Goal: Task Accomplishment & Management: Complete application form

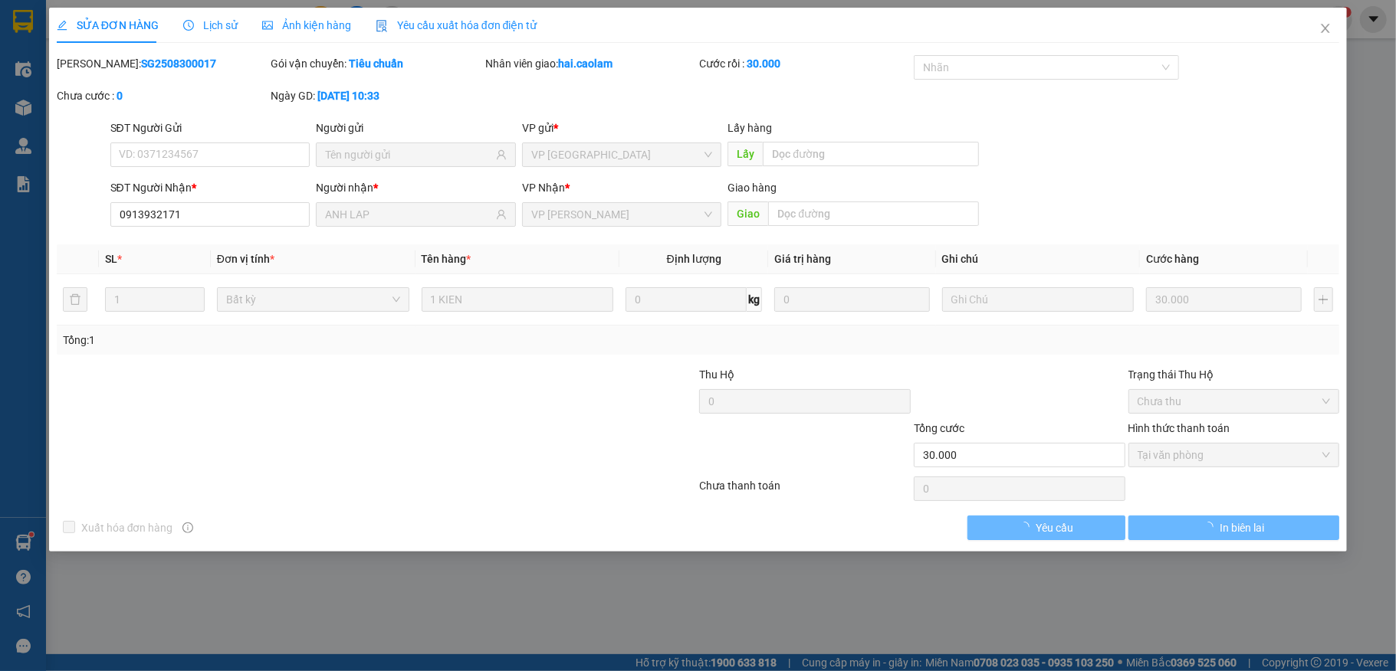
click at [1321, 34] on div "Kết quả tìm kiếm ( 505 ) Bộ lọc Mã ĐH Trạng thái Món hàng Thu hộ Tổng cước Chưa…" at bounding box center [698, 19] width 1396 height 38
click at [1321, 28] on span "hai.caolam" at bounding box center [1282, 18] width 85 height 19
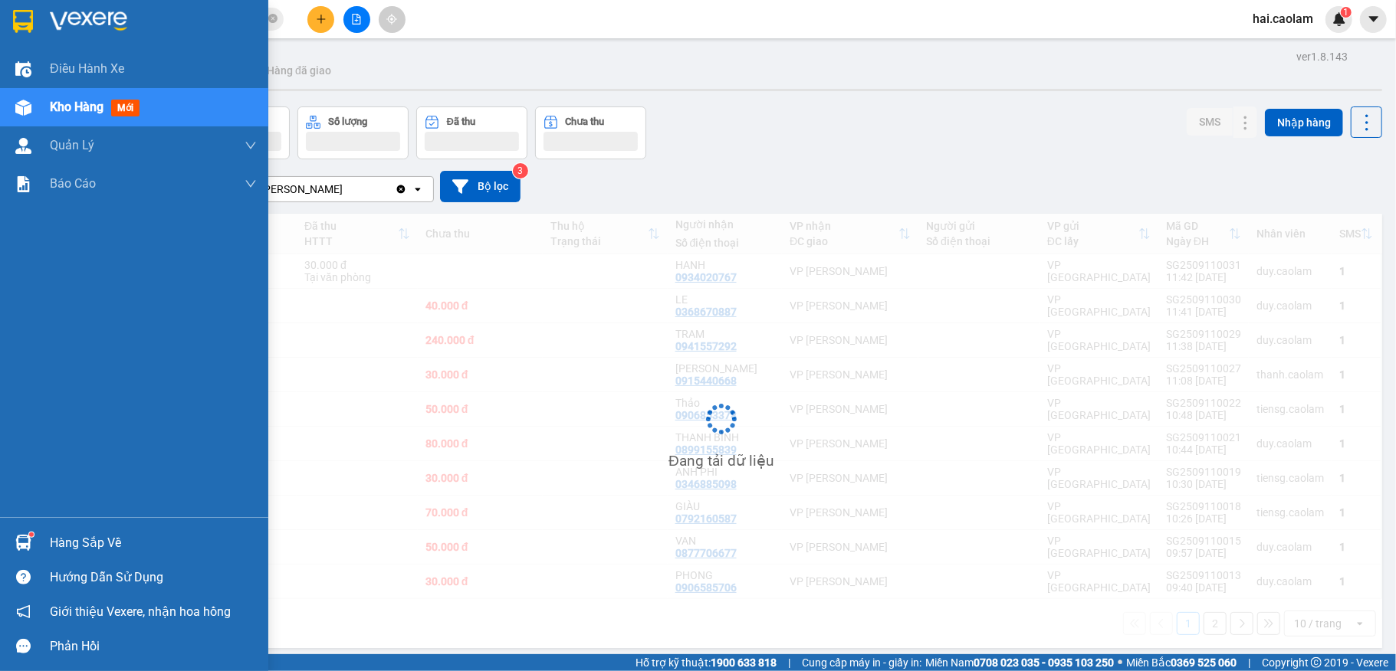
click at [15, 109] on img at bounding box center [23, 108] width 16 height 16
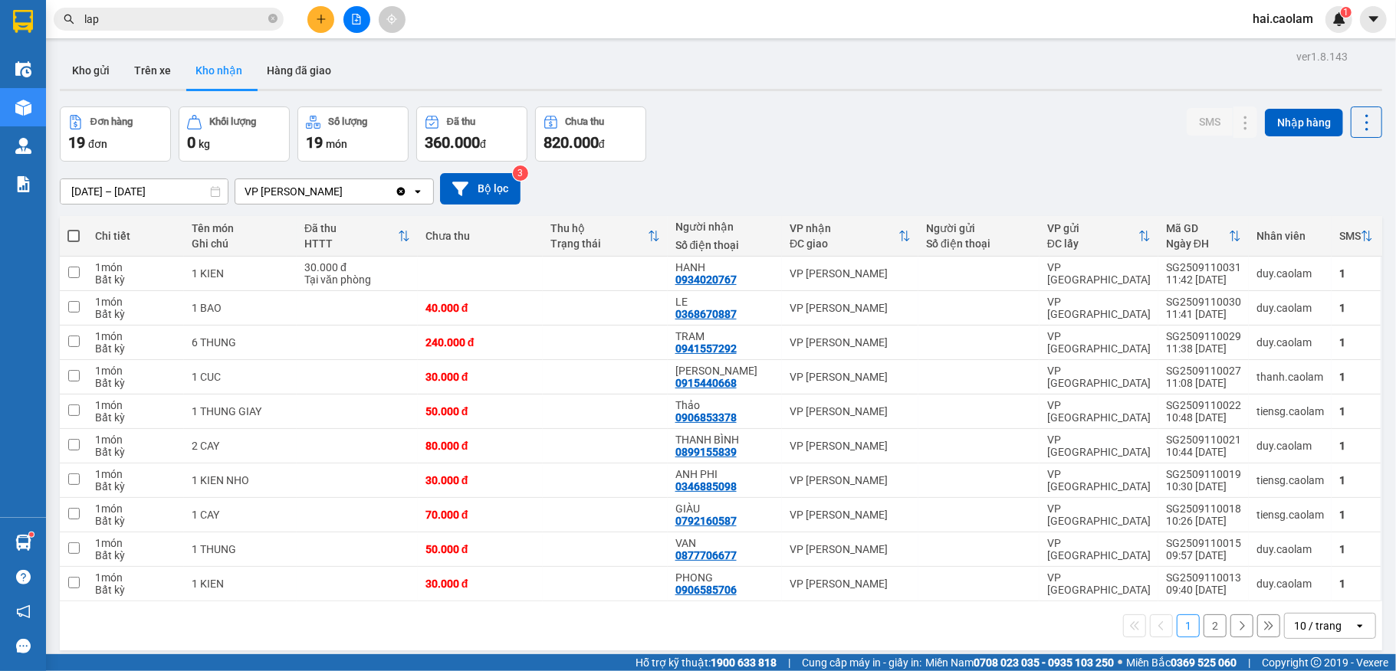
click at [730, 151] on div "Đơn hàng 19 đơn Khối lượng 0 kg Số lượng 19 món Đã thu 360.000 đ Chưa thu 820.0…" at bounding box center [721, 134] width 1322 height 55
click at [1022, 158] on div "Đơn hàng 19 đơn Khối lượng 0 kg Số lượng 19 món Đã thu 360.000 đ Chưa thu 820.0…" at bounding box center [721, 134] width 1322 height 55
click at [955, 100] on div "ver 1.8.143 Kho gửi Trên xe Kho nhận Hàng đã giao Đơn hàng 19 đơn Khối lượng 0 …" at bounding box center [721, 381] width 1334 height 671
click at [942, 89] on div at bounding box center [721, 90] width 1322 height 2
click at [316, 25] on button at bounding box center [320, 19] width 27 height 27
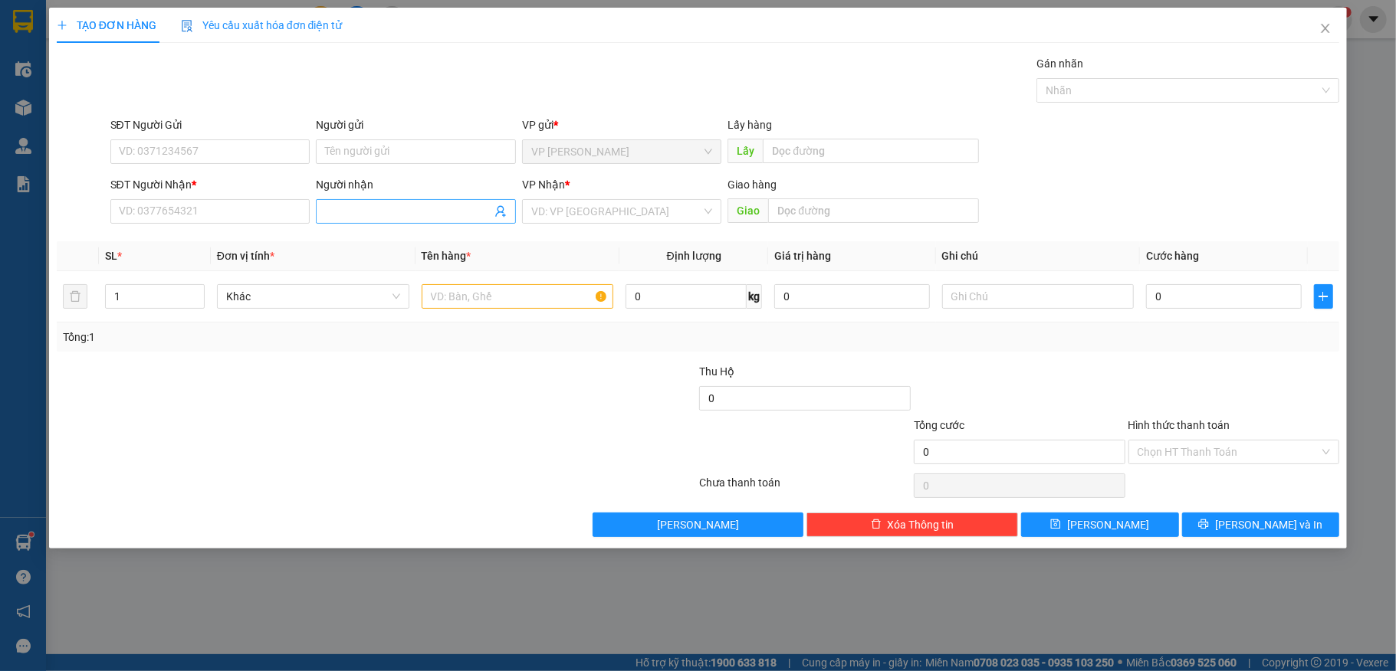
click at [426, 216] on input "Người nhận" at bounding box center [408, 211] width 166 height 17
type input "xưởng"
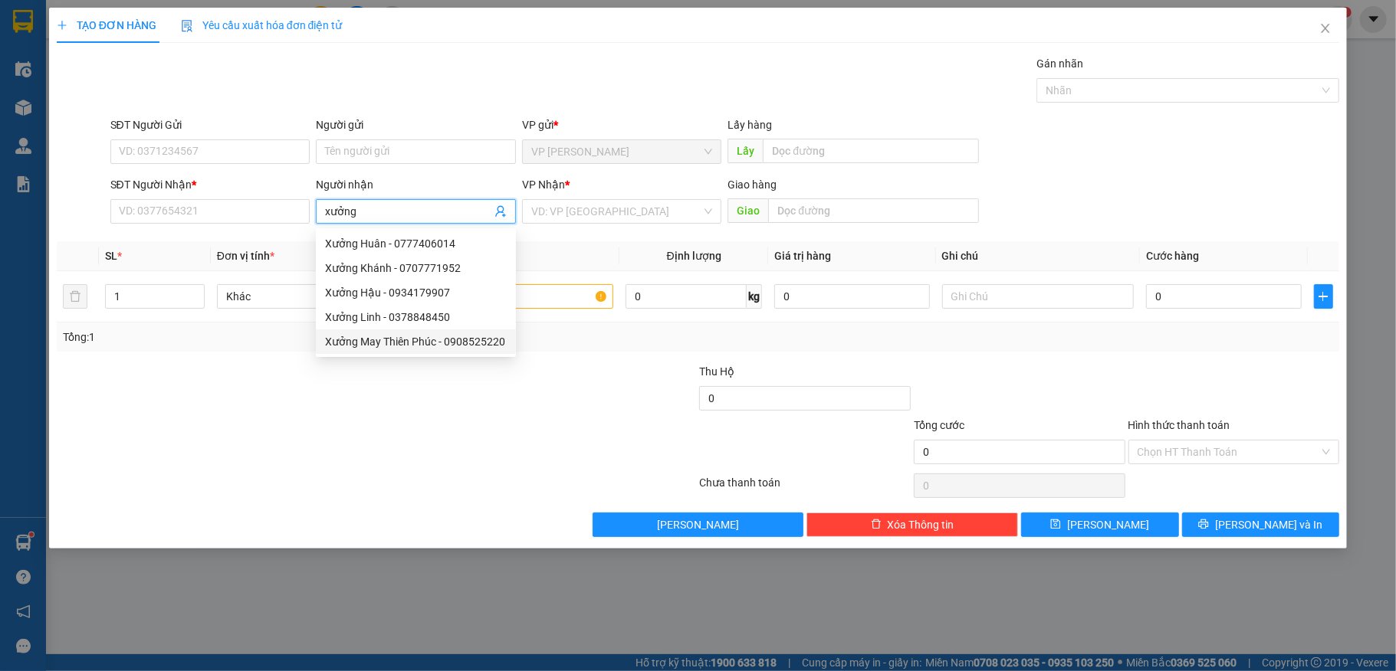
click at [394, 348] on div "Xưởng May Thiên Phúc - 0908525220" at bounding box center [416, 341] width 182 height 17
type input "0908525220"
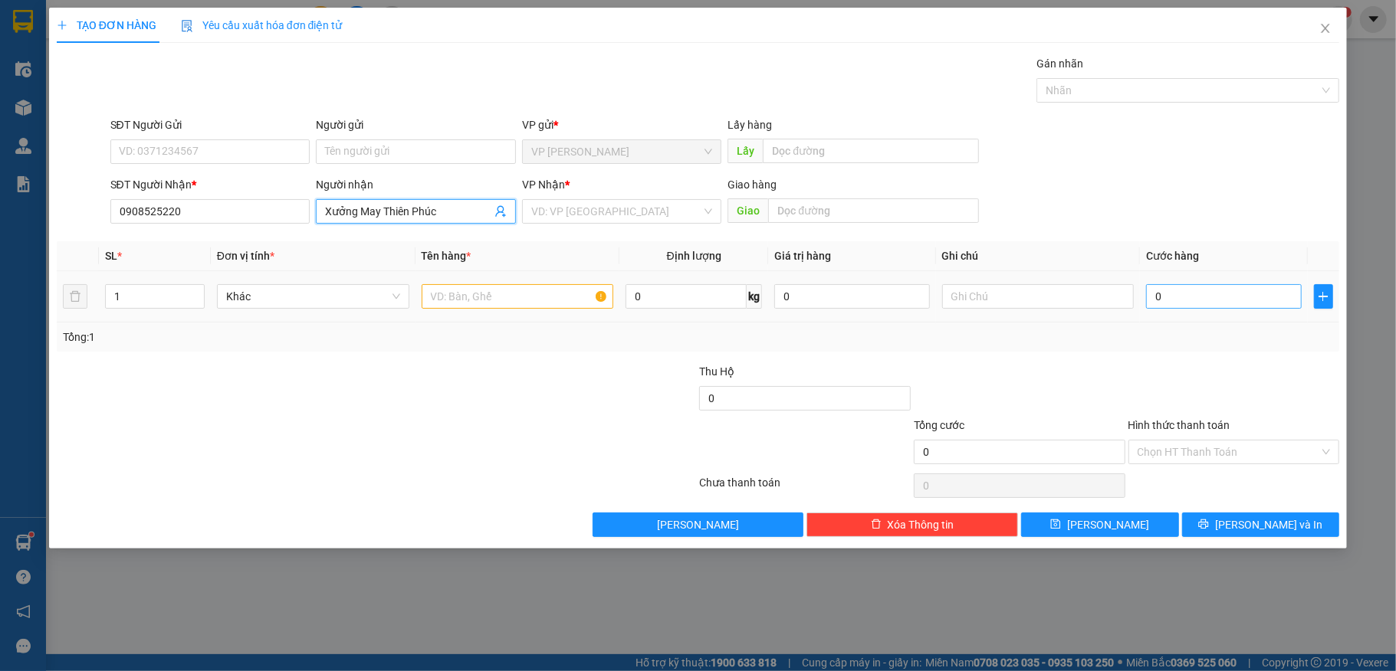
type input "Xưởng May Thiên Phúc"
click at [1190, 300] on input "0" at bounding box center [1223, 296] width 155 height 25
type input "5"
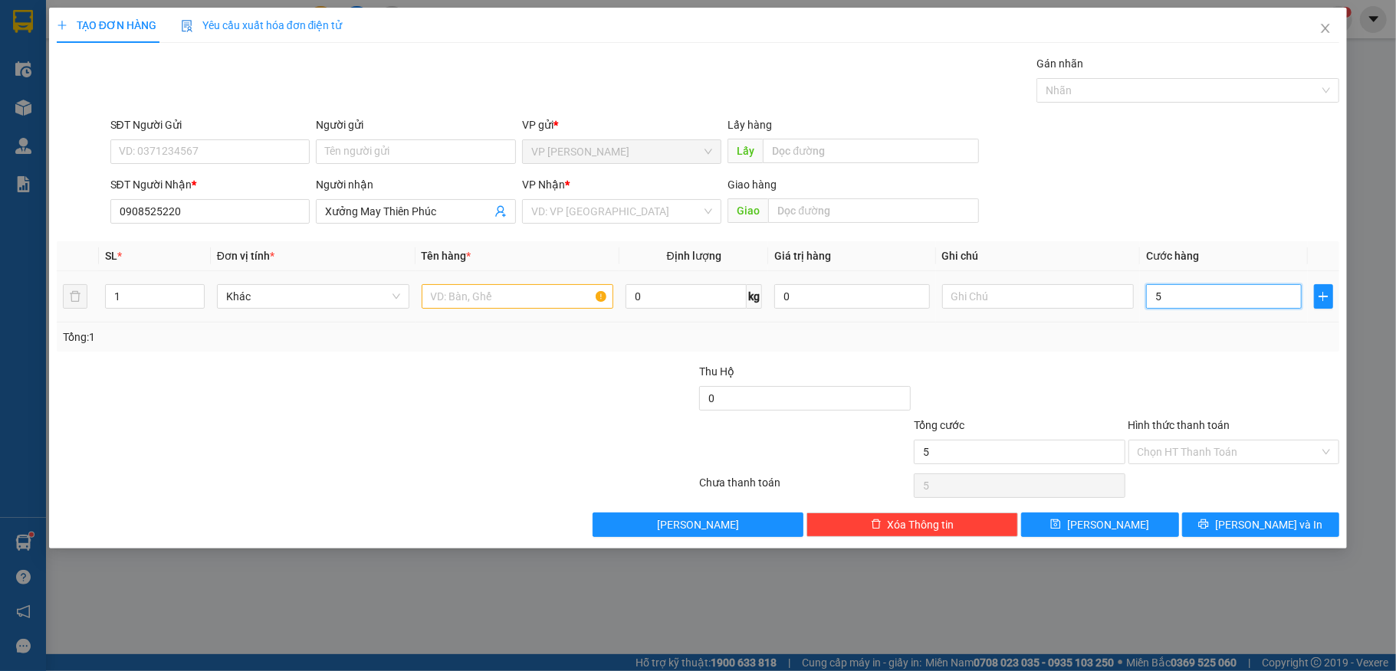
type input "0"
type input "08"
type input "8"
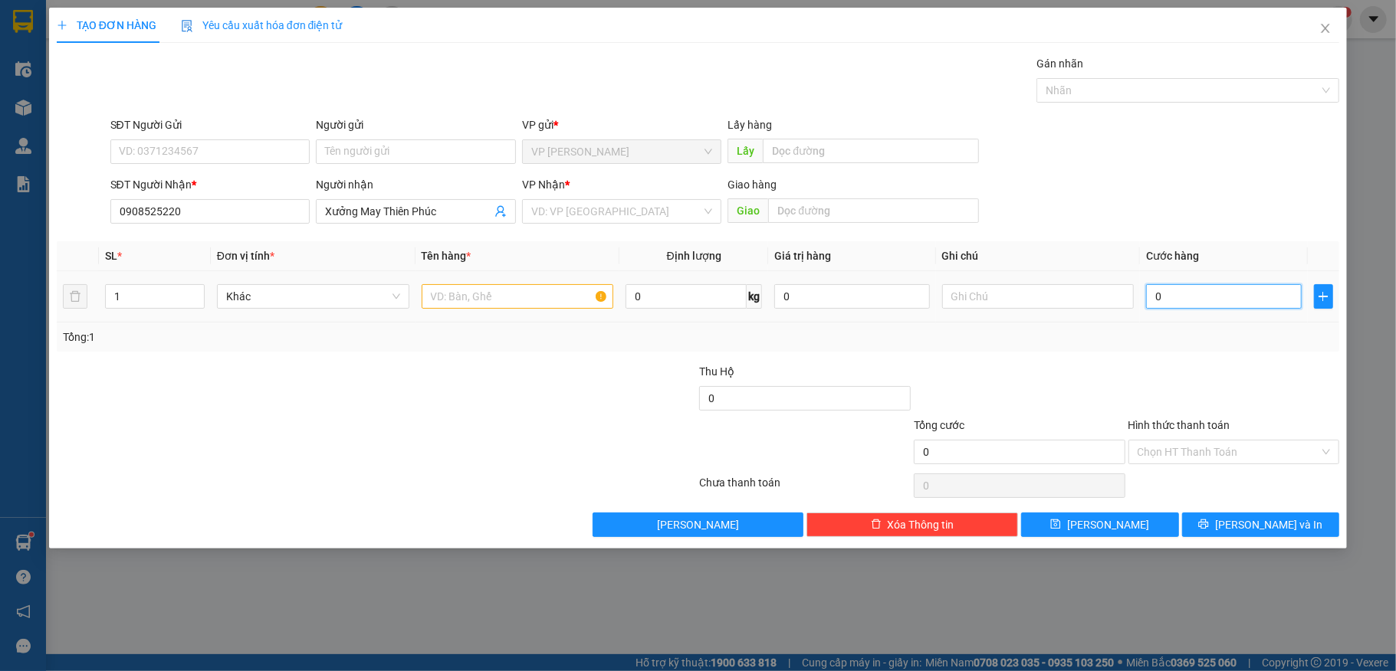
type input "8"
type input "080"
type input "80"
type input "80.000"
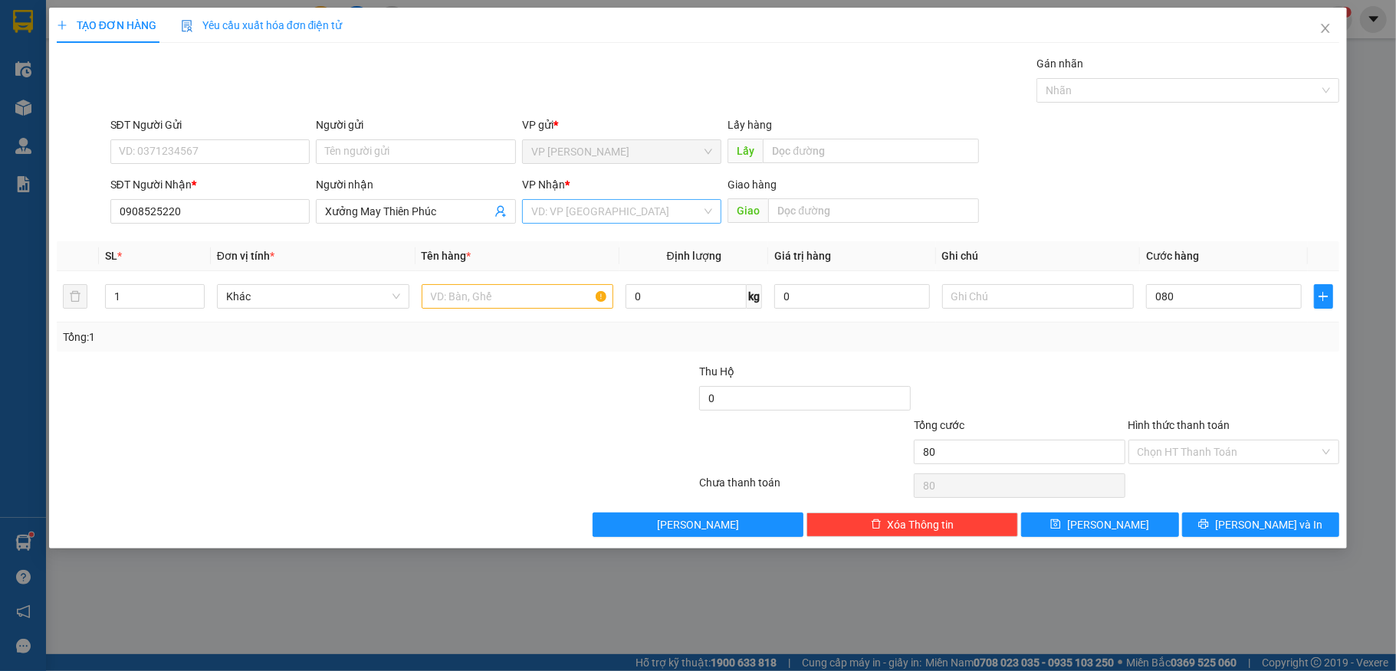
type input "80.000"
click at [651, 218] on input "search" at bounding box center [616, 211] width 171 height 23
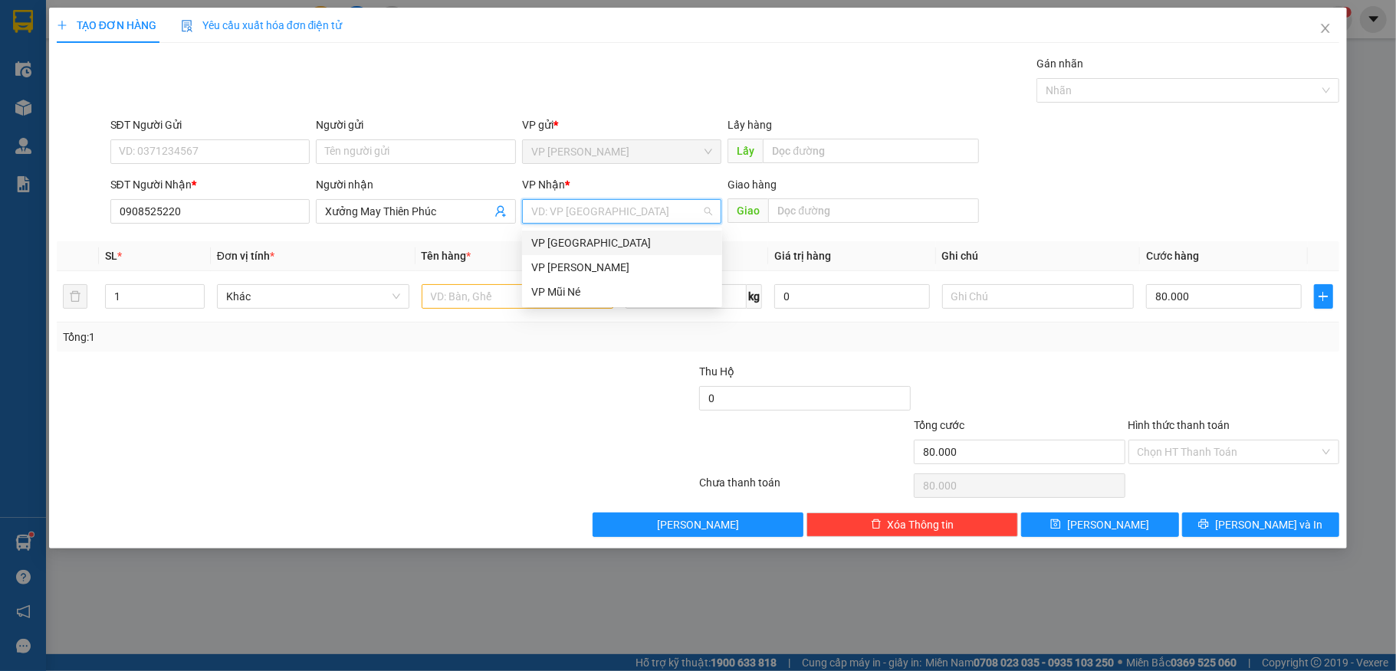
click at [578, 241] on div "VP [GEOGRAPHIC_DATA]" at bounding box center [622, 243] width 182 height 17
click at [452, 300] on input "text" at bounding box center [518, 296] width 192 height 25
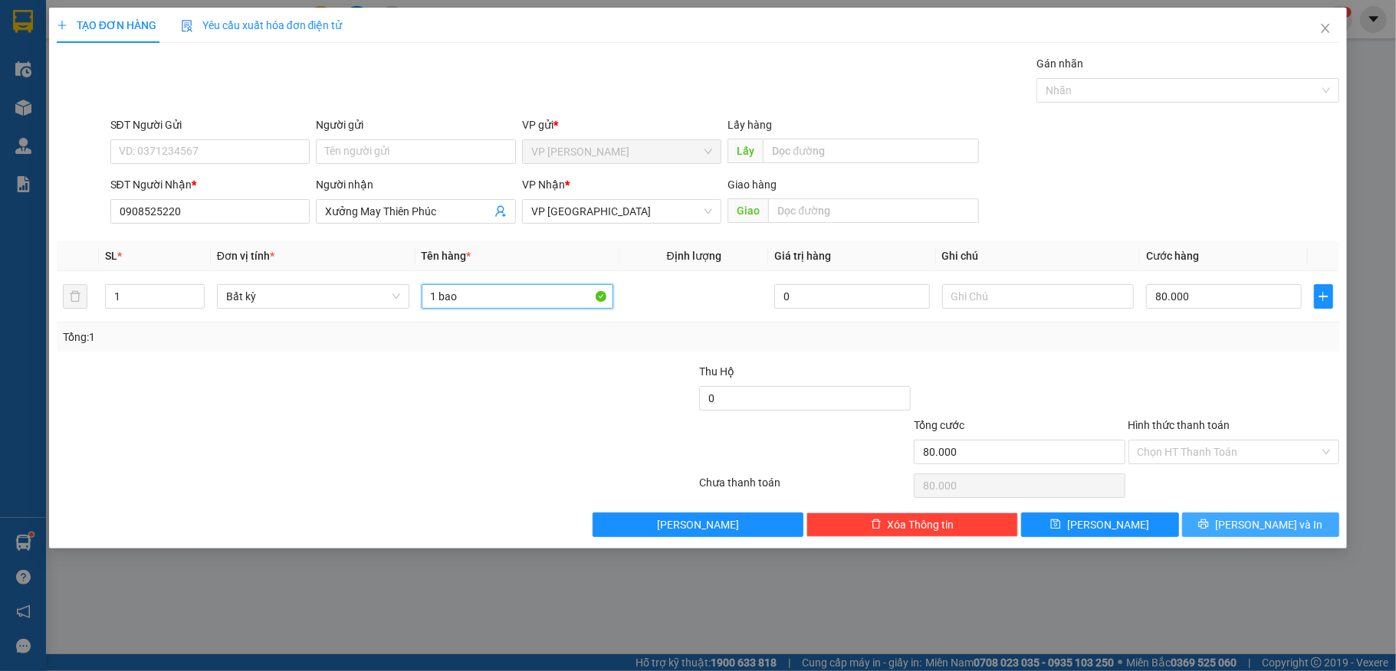
type input "1 bao"
click at [1222, 524] on button "[PERSON_NAME] và In" at bounding box center [1261, 525] width 158 height 25
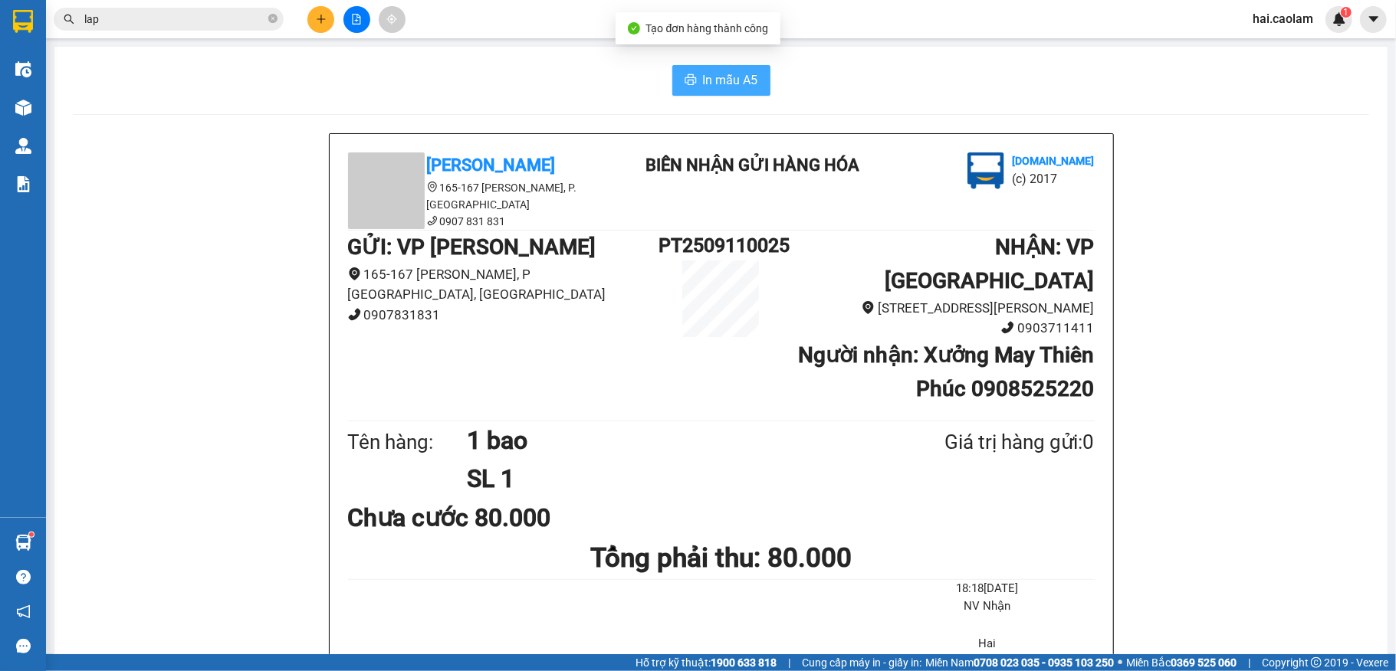
click at [742, 80] on span "In mẫu A5" at bounding box center [730, 80] width 55 height 19
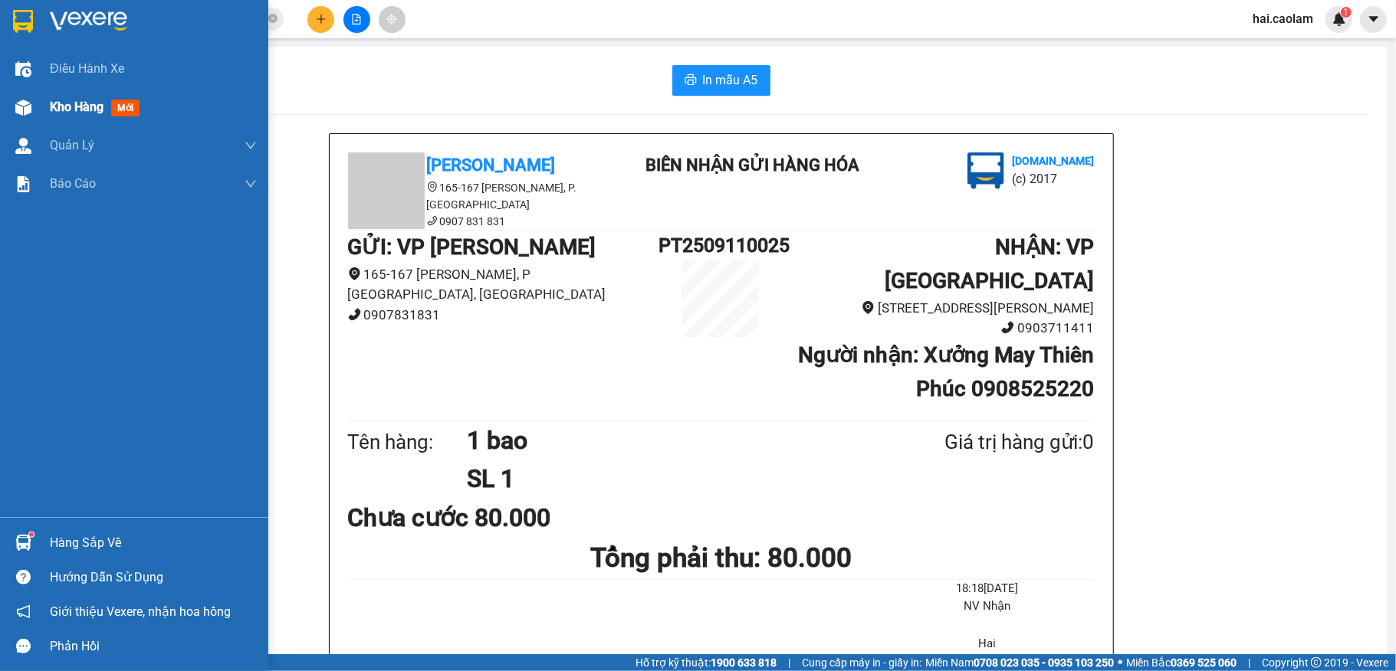
click at [26, 104] on img at bounding box center [23, 108] width 16 height 16
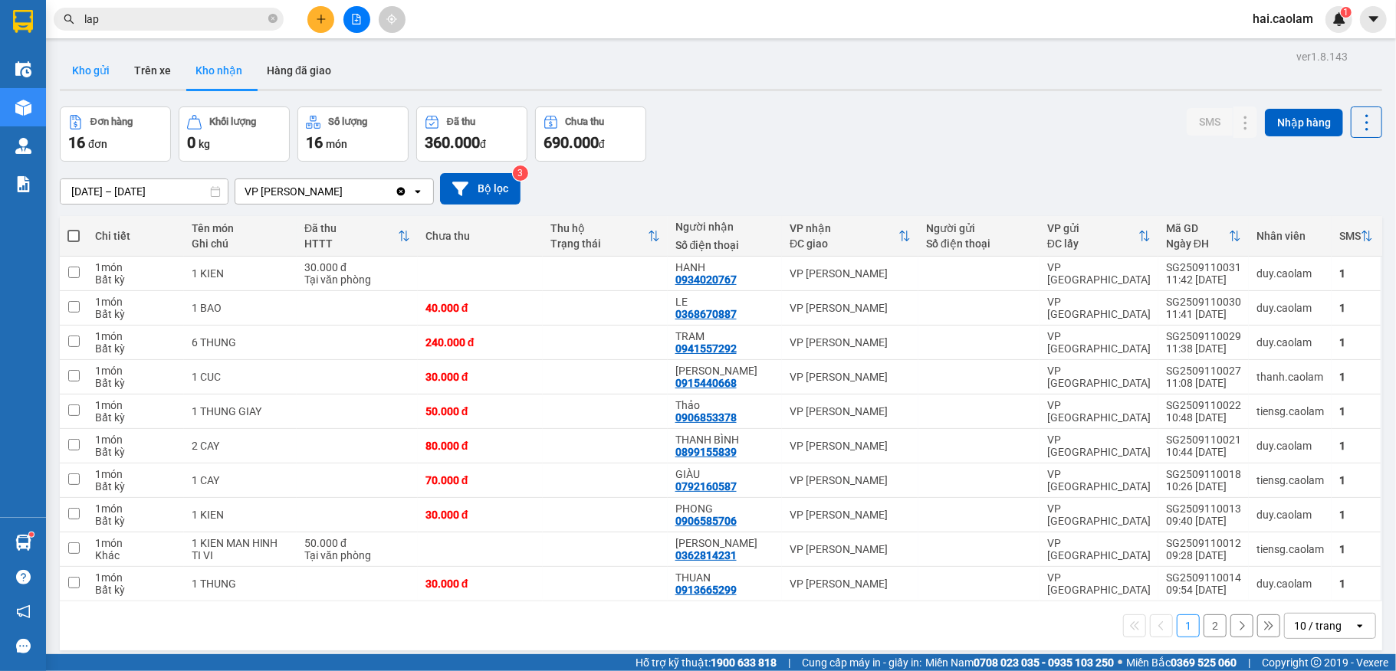
click at [77, 63] on button "Kho gửi" at bounding box center [91, 70] width 62 height 37
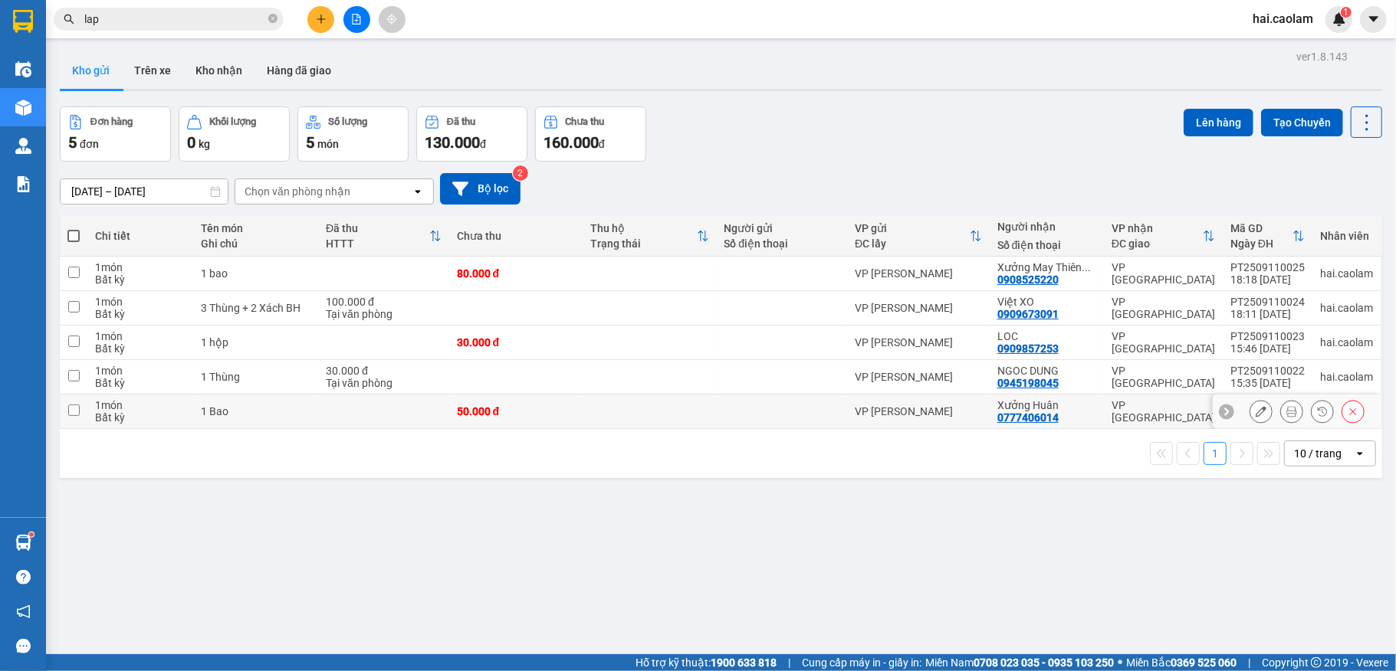
click at [859, 399] on td "VP [PERSON_NAME]" at bounding box center [918, 412] width 143 height 34
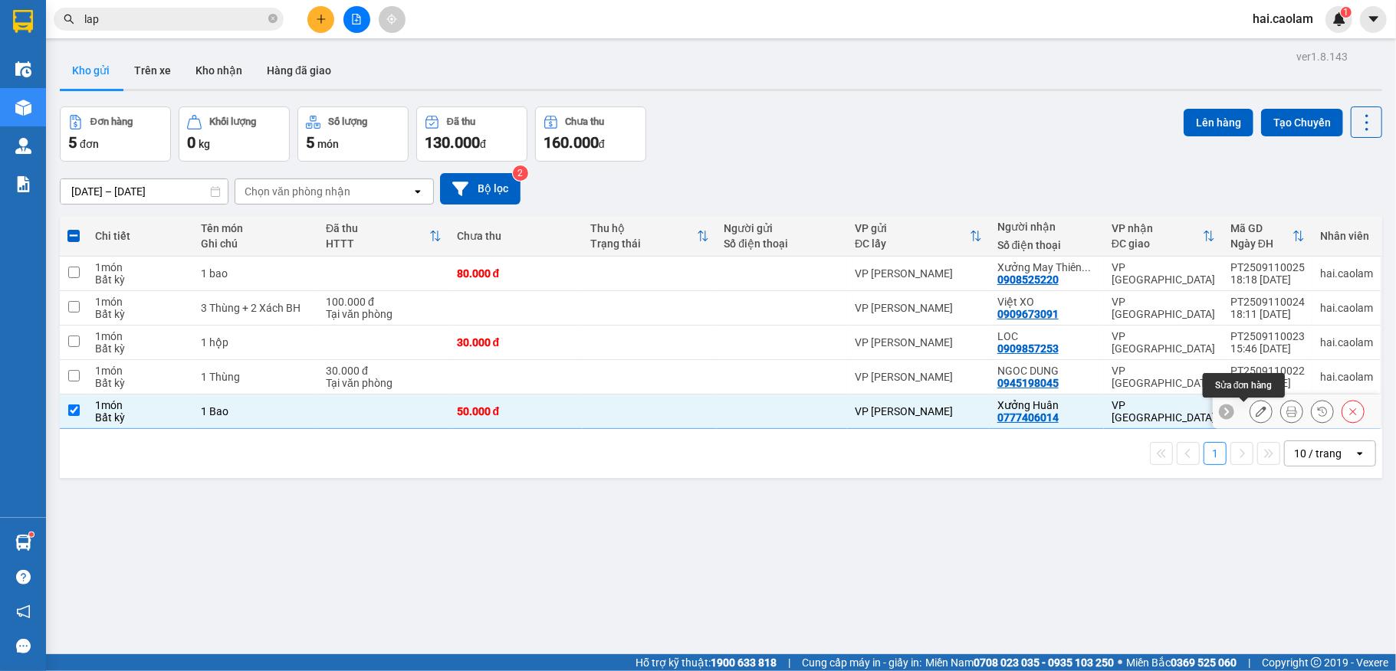
click at [1286, 411] on icon at bounding box center [1291, 411] width 11 height 11
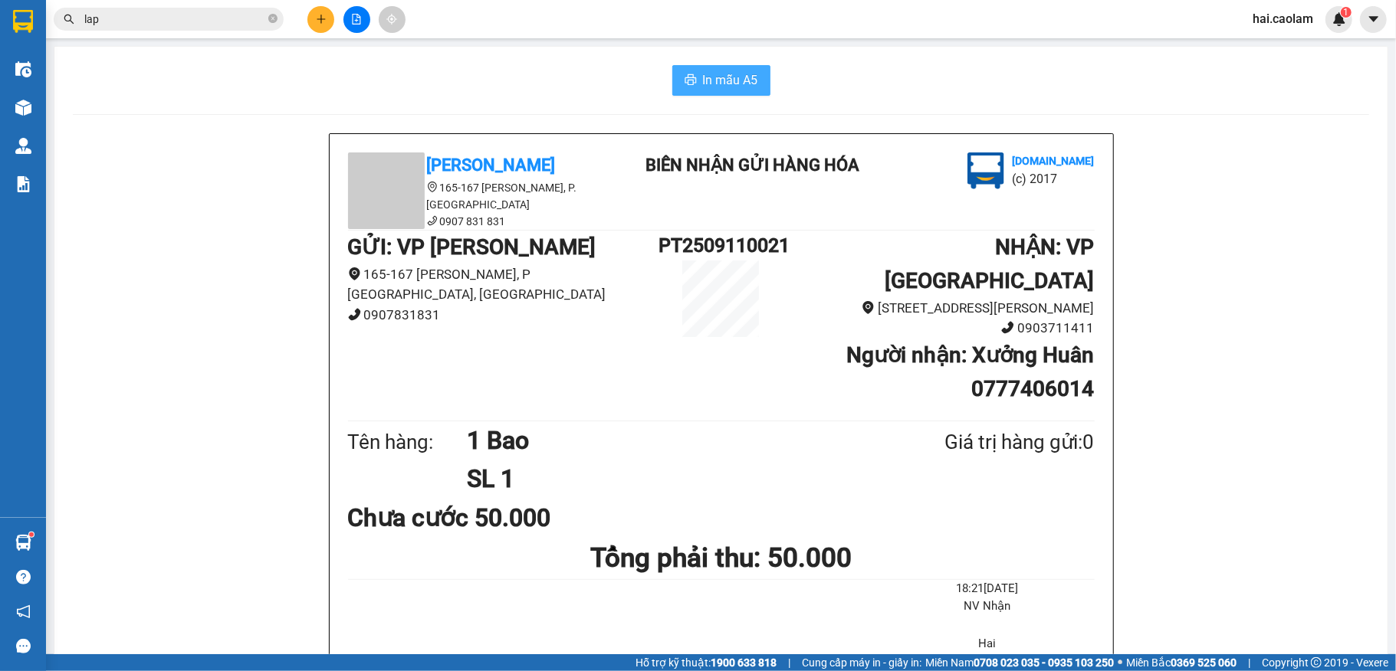
click at [727, 69] on button "In mẫu A5" at bounding box center [721, 80] width 98 height 31
click at [273, 18] on icon "close-circle" at bounding box center [272, 18] width 9 height 9
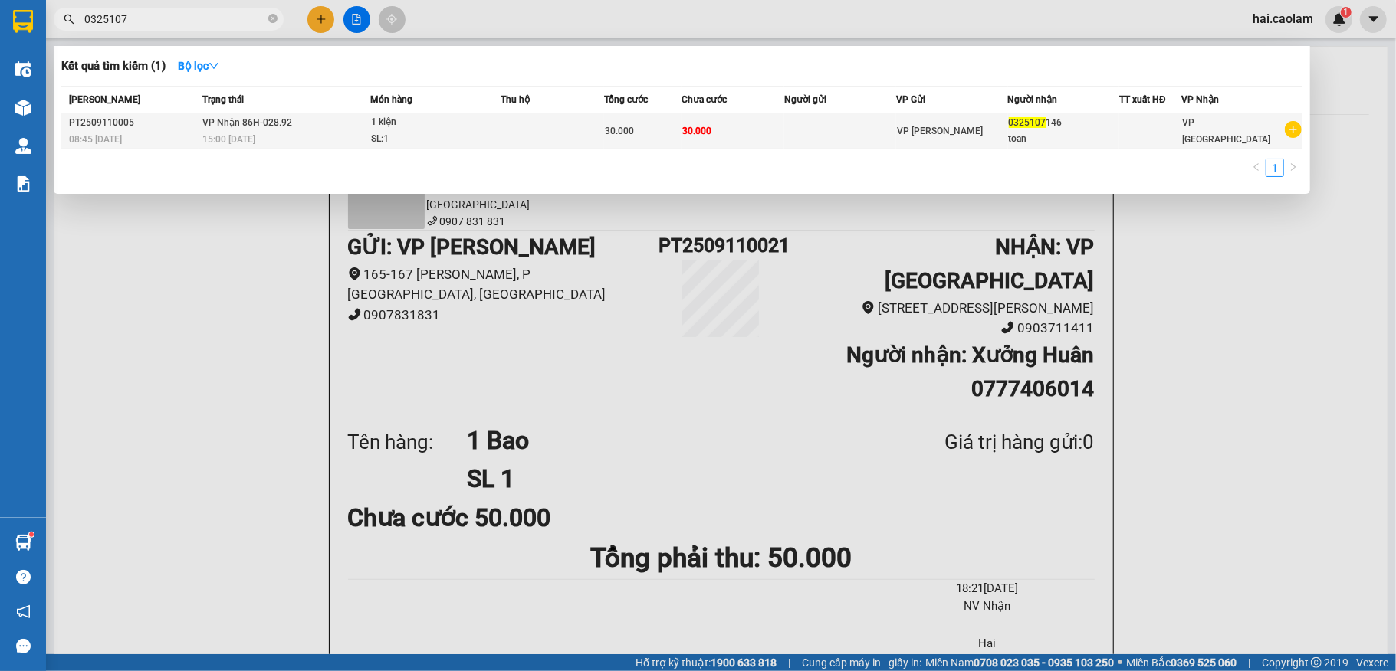
type input "0325107"
click at [714, 139] on td "30.000" at bounding box center [732, 131] width 103 height 36
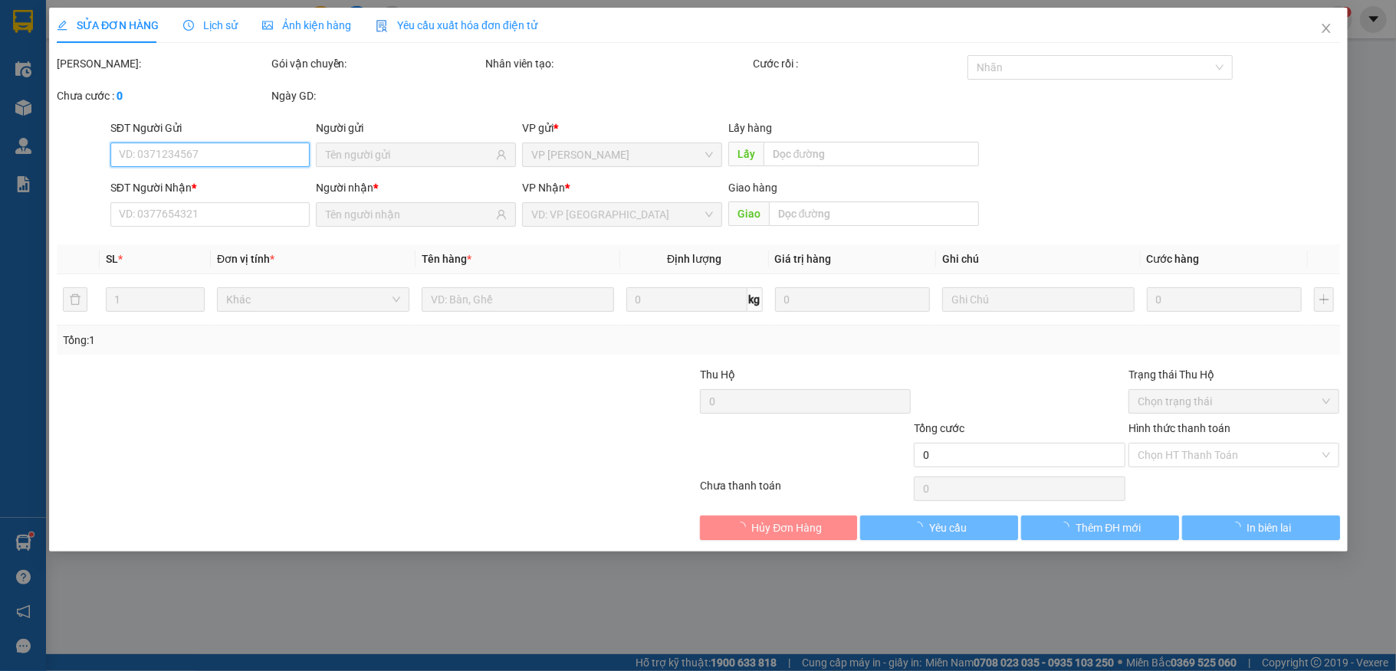
type input "0325107146"
type input "30.000"
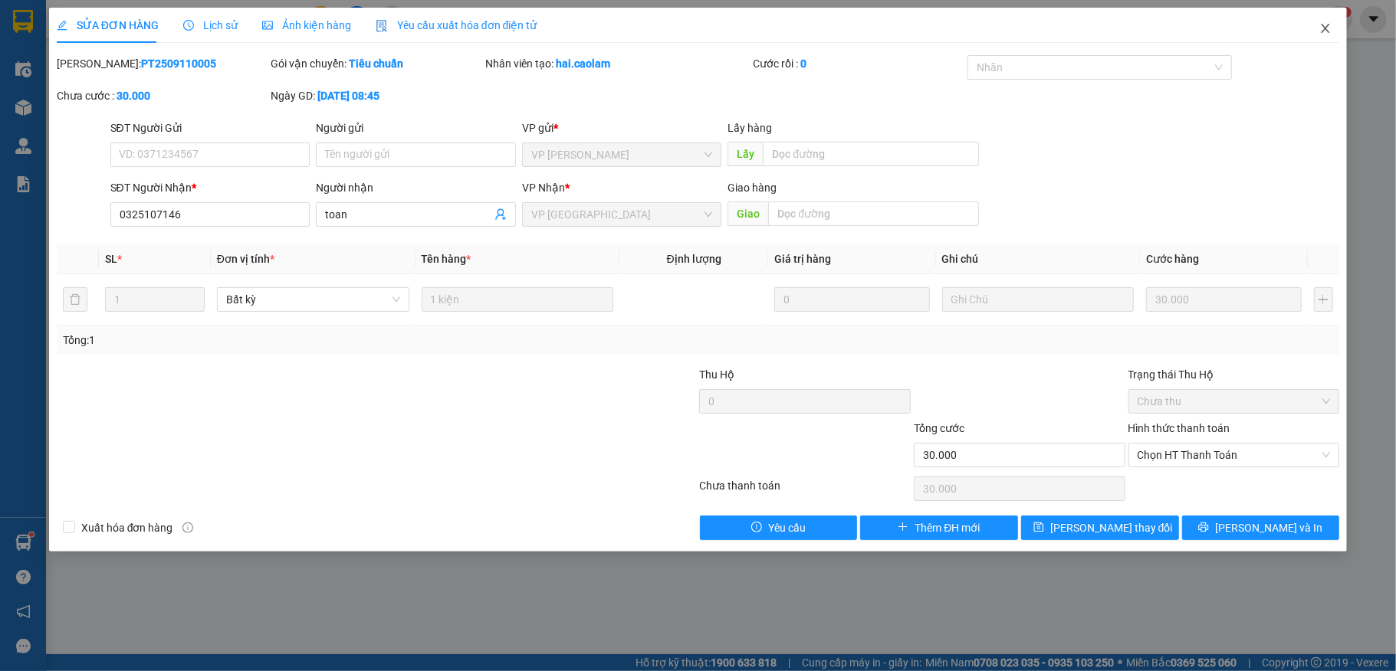
click at [1324, 34] on icon "close" at bounding box center [1325, 28] width 12 height 12
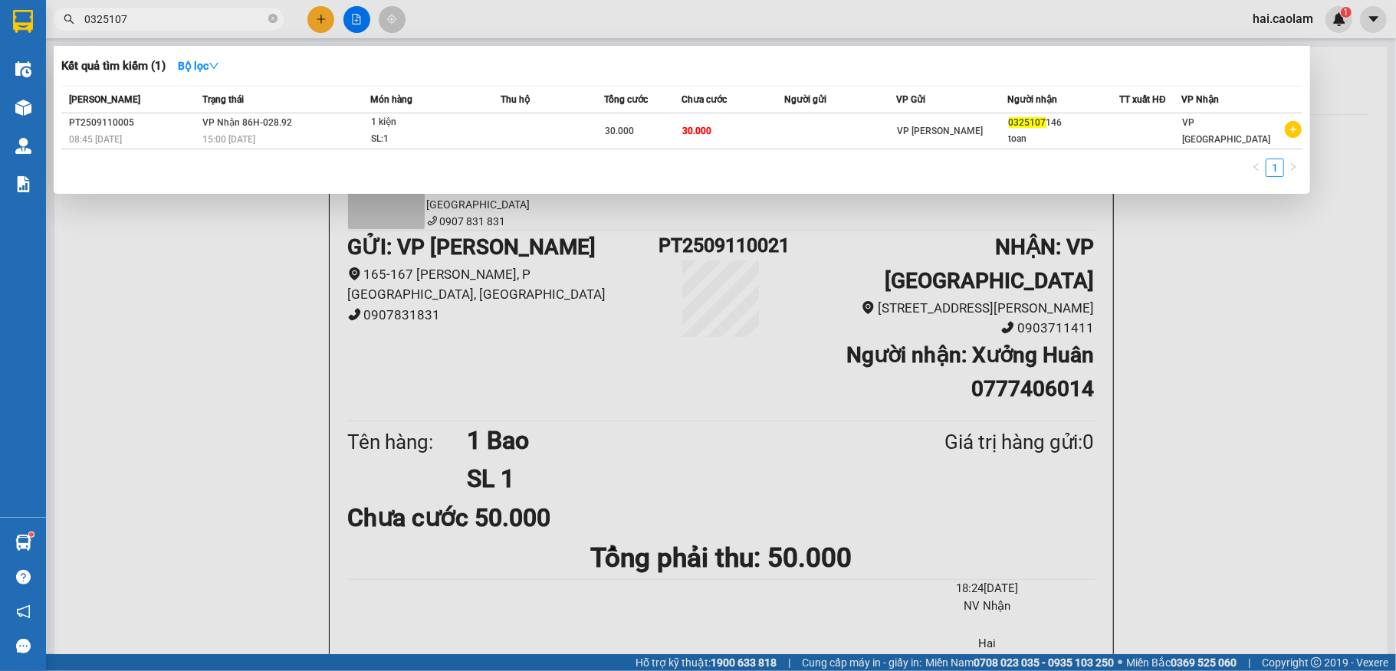
click at [222, 16] on input "0325107" at bounding box center [174, 19] width 181 height 17
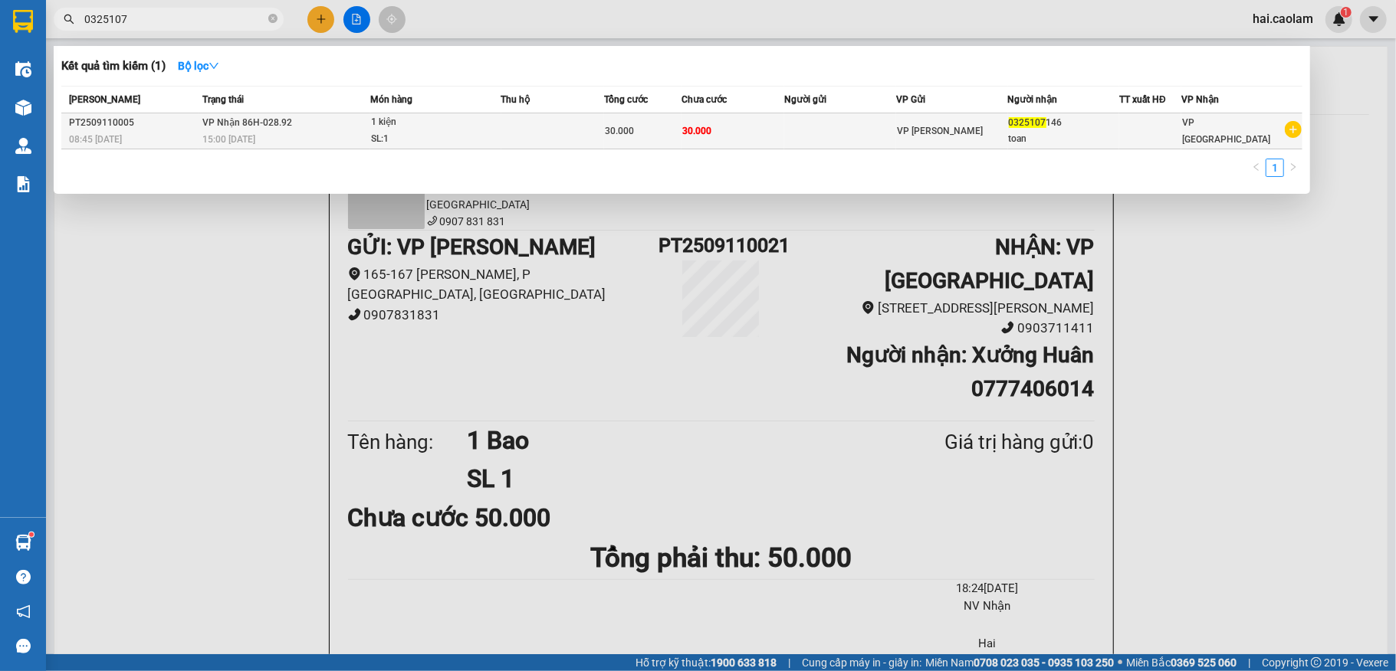
click at [978, 120] on td "VP [PERSON_NAME]" at bounding box center [952, 131] width 112 height 36
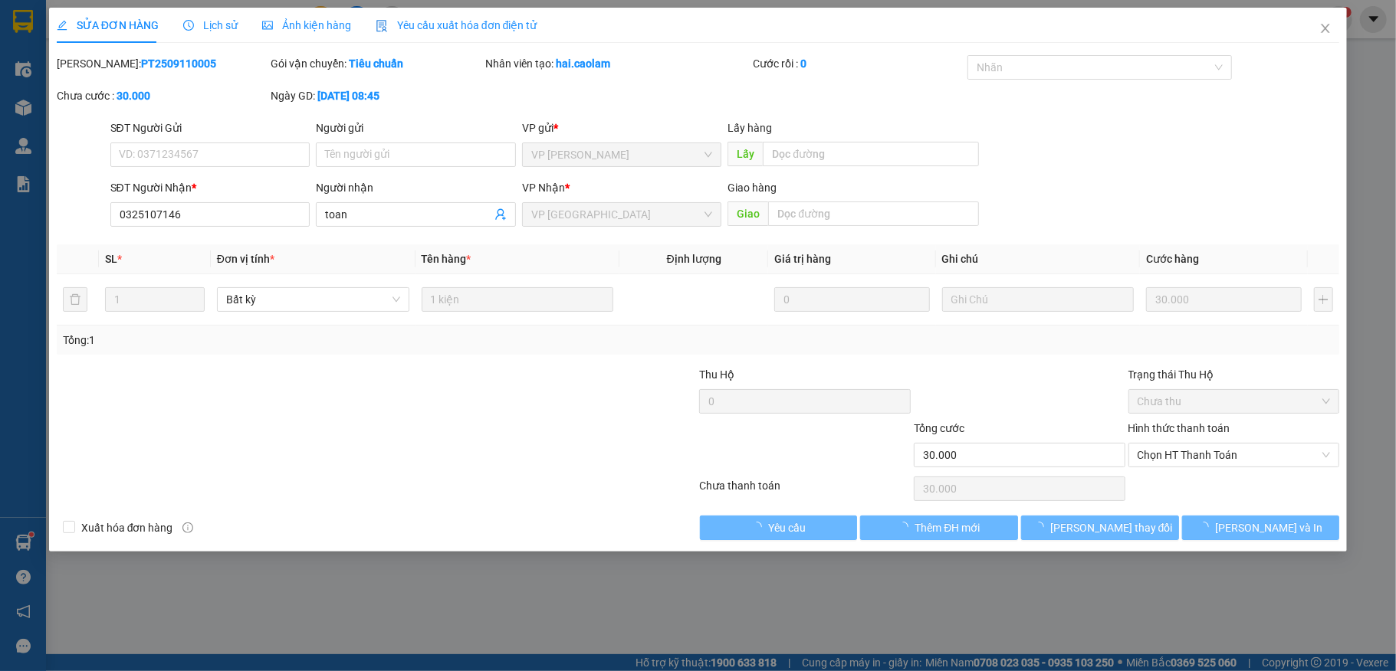
type input "0325107146"
type input "30.000"
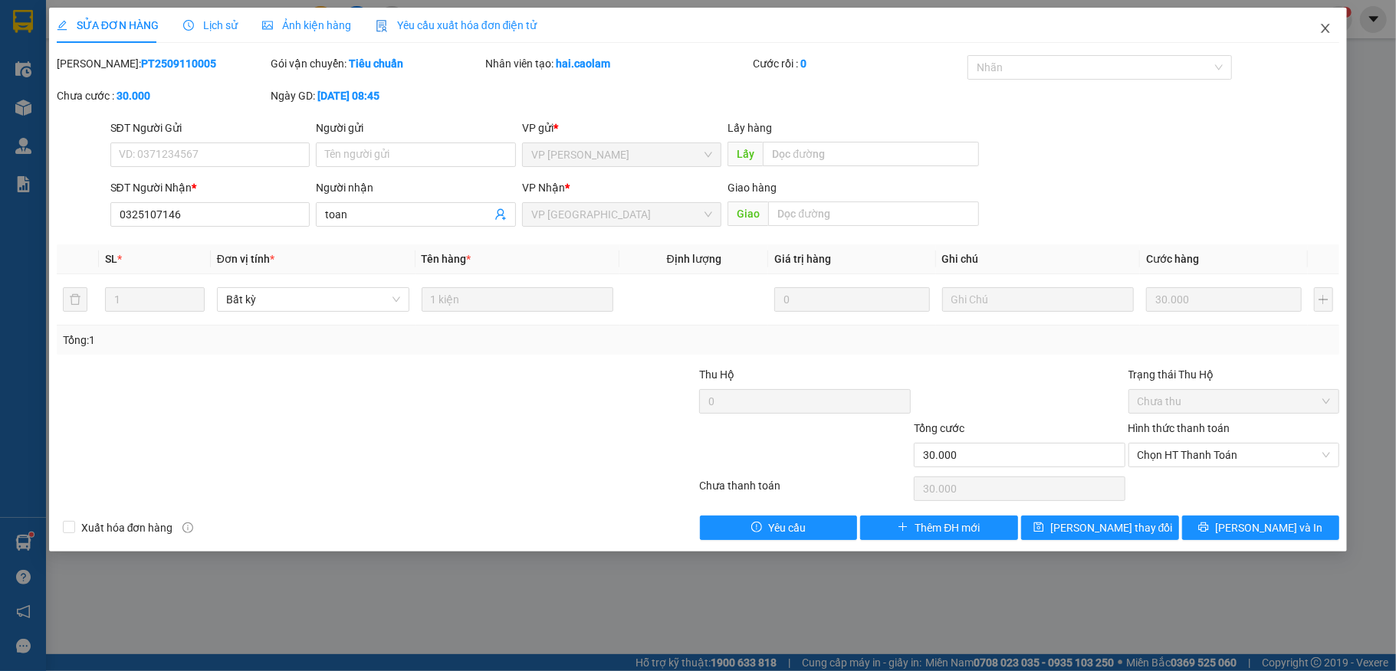
click at [1324, 29] on icon "close" at bounding box center [1325, 28] width 12 height 12
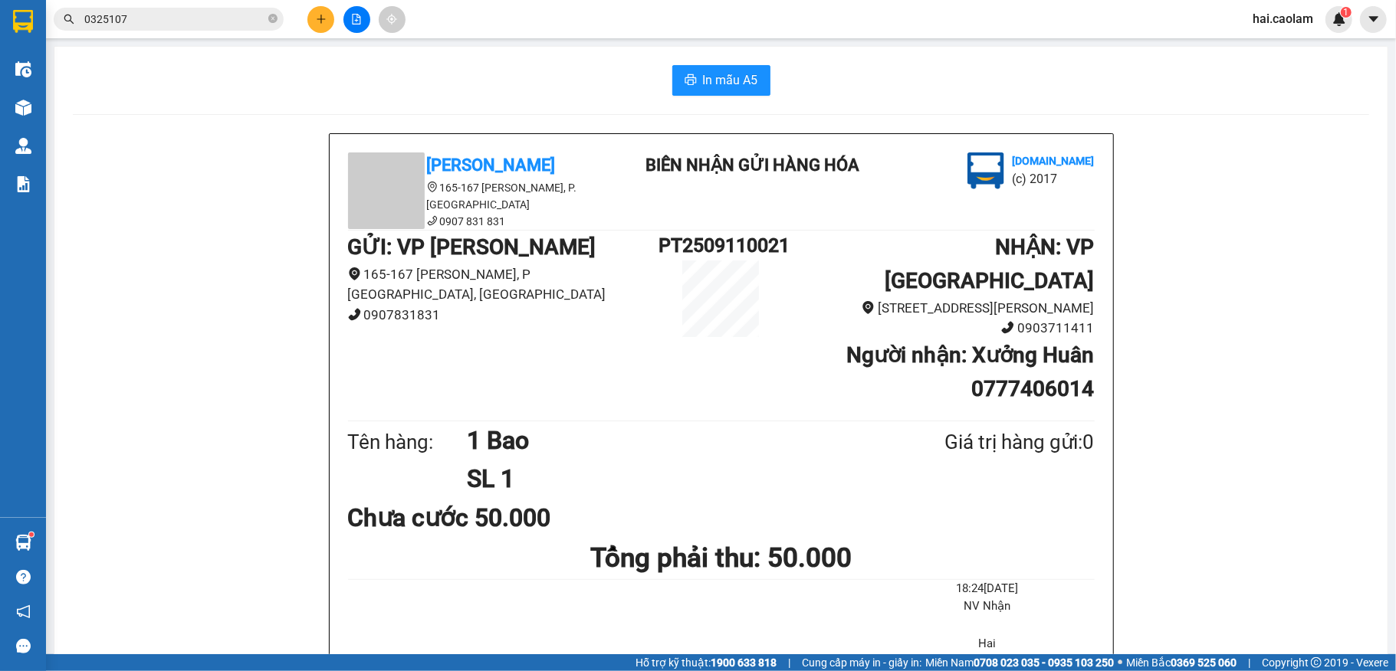
click at [167, 25] on input "0325107" at bounding box center [174, 19] width 181 height 17
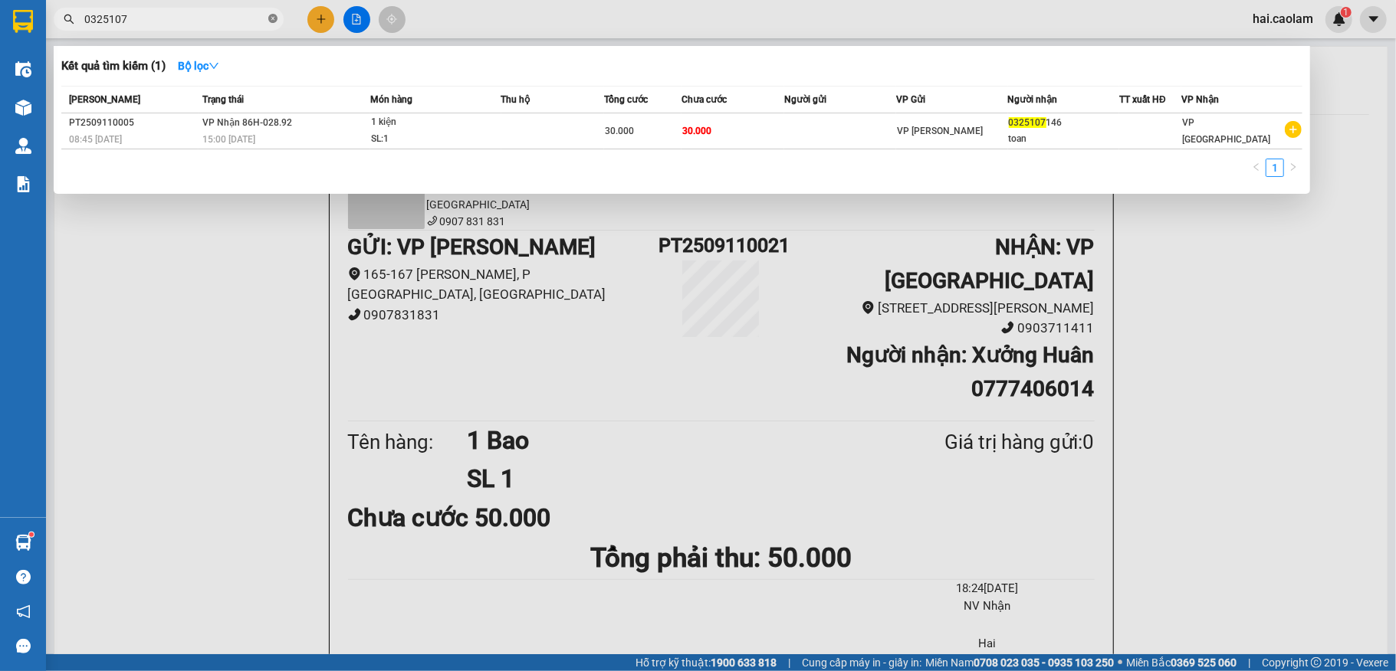
click at [271, 18] on icon "close-circle" at bounding box center [272, 18] width 9 height 9
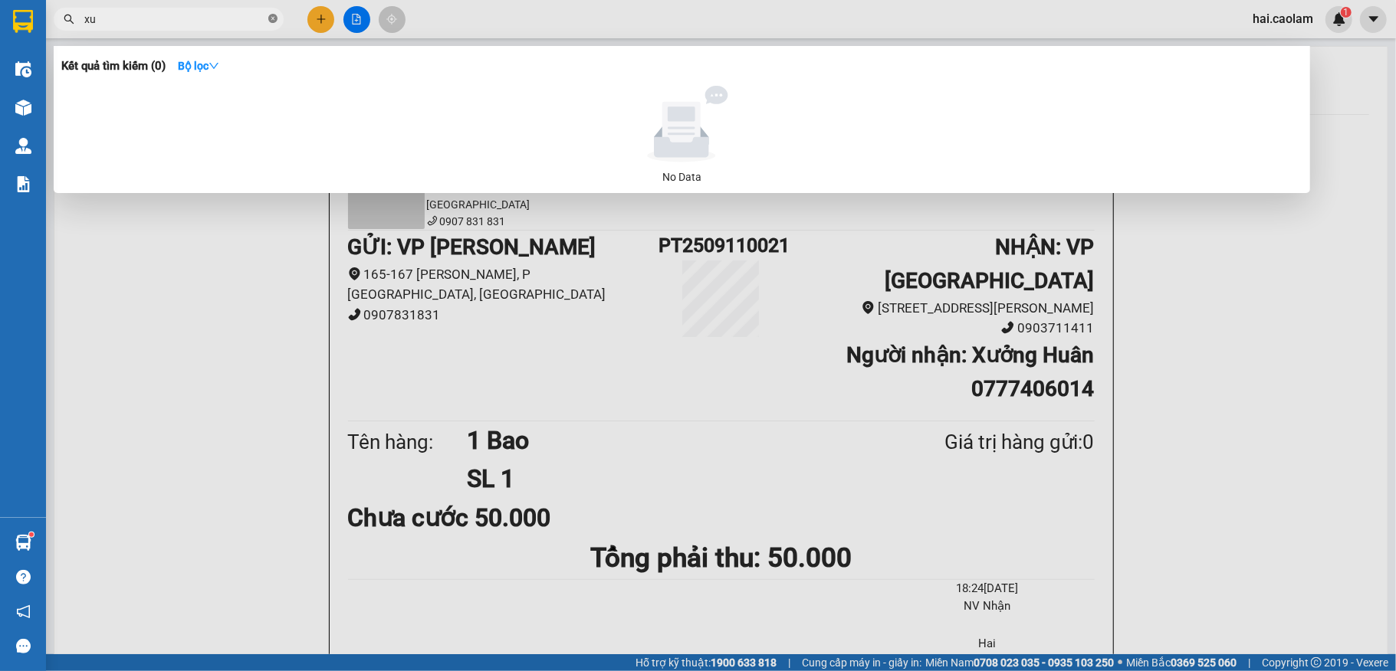
type input "x"
type input "[PERSON_NAME]"
click at [271, 21] on icon "close-circle" at bounding box center [272, 18] width 9 height 9
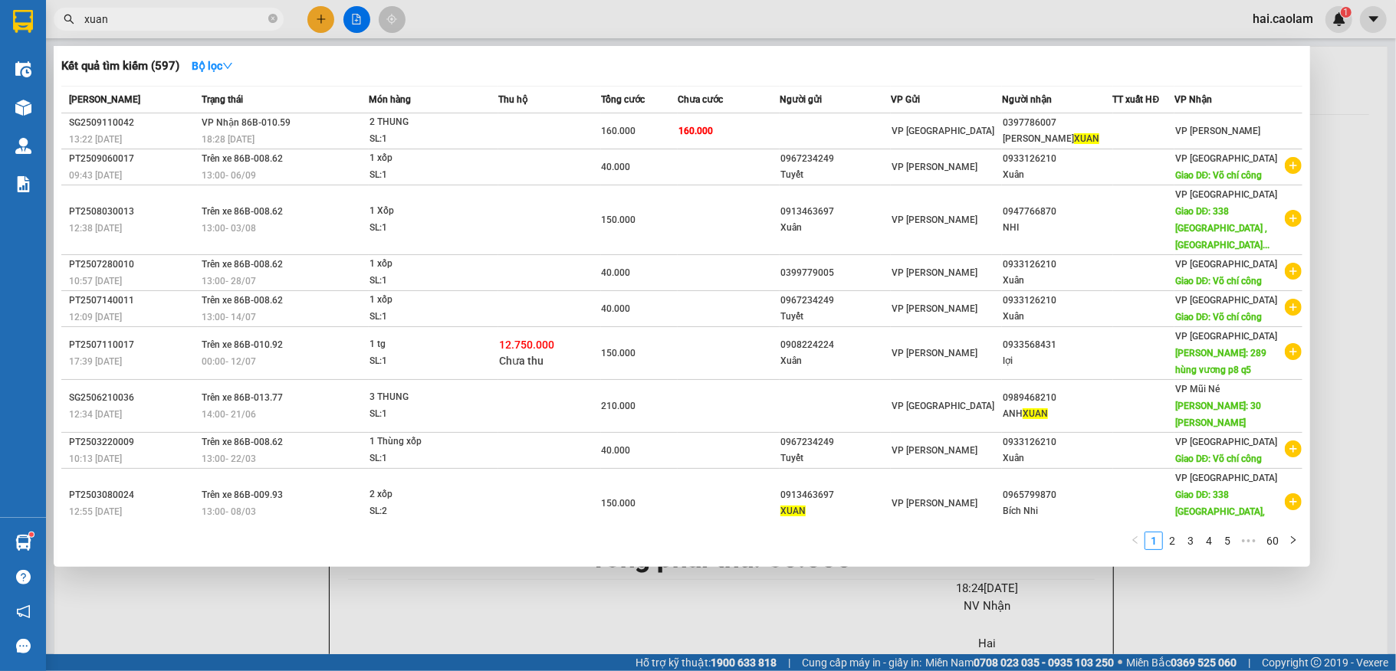
type input "xuan"
click at [319, 22] on div at bounding box center [698, 335] width 1396 height 671
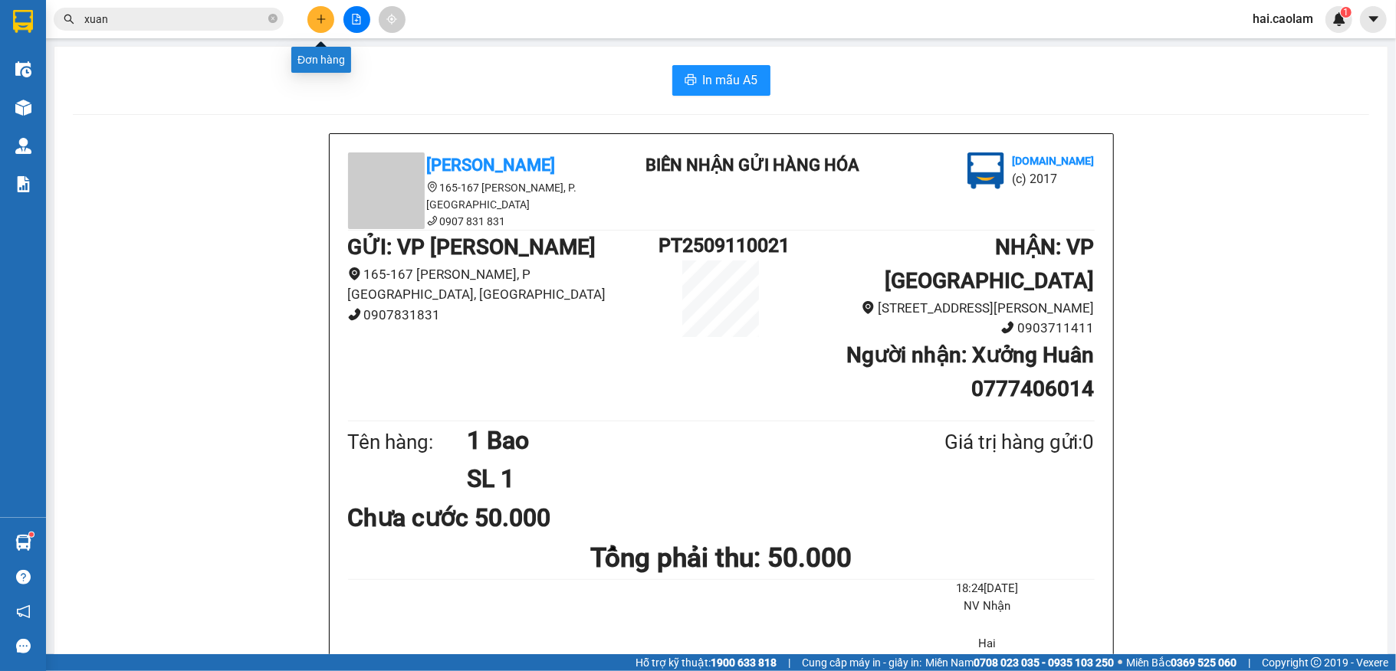
click at [331, 18] on button at bounding box center [320, 19] width 27 height 27
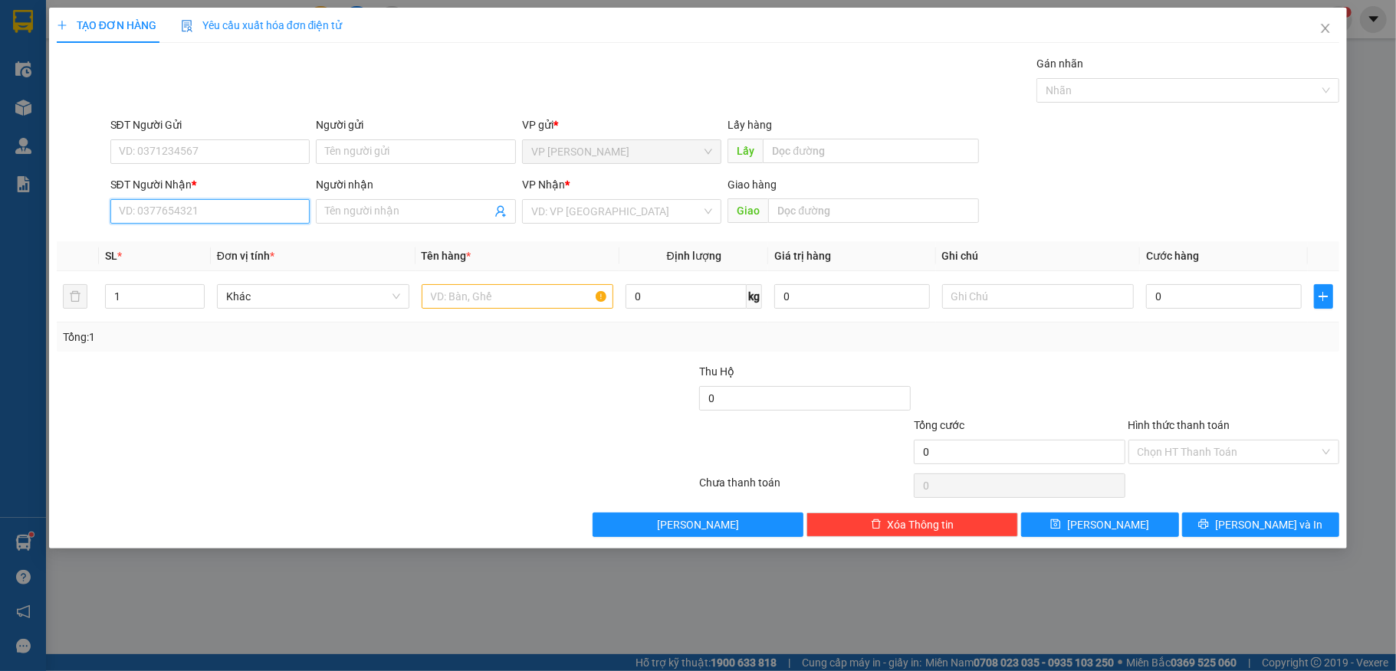
click at [253, 218] on input "SĐT Người Nhận *" at bounding box center [210, 211] width 200 height 25
type input "0906902866"
click at [376, 208] on input "Người nhận" at bounding box center [408, 211] width 166 height 17
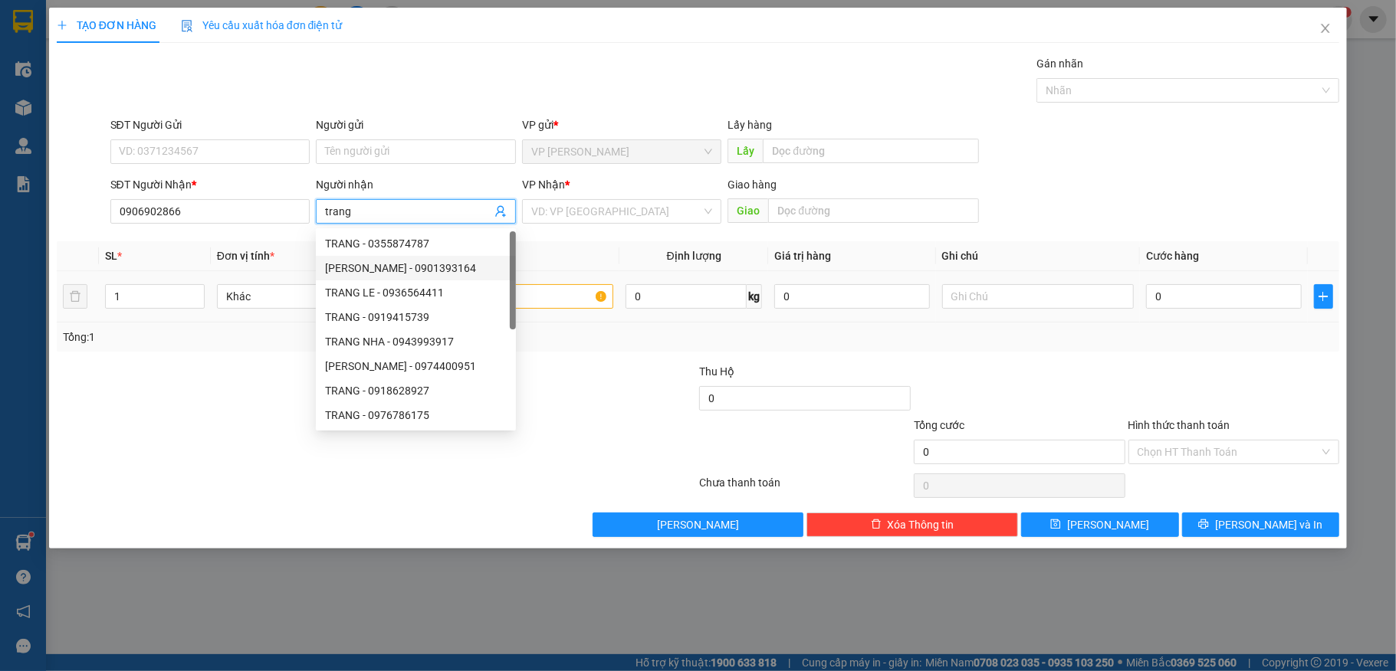
type input "trang"
click at [563, 292] on input "text" at bounding box center [518, 296] width 192 height 25
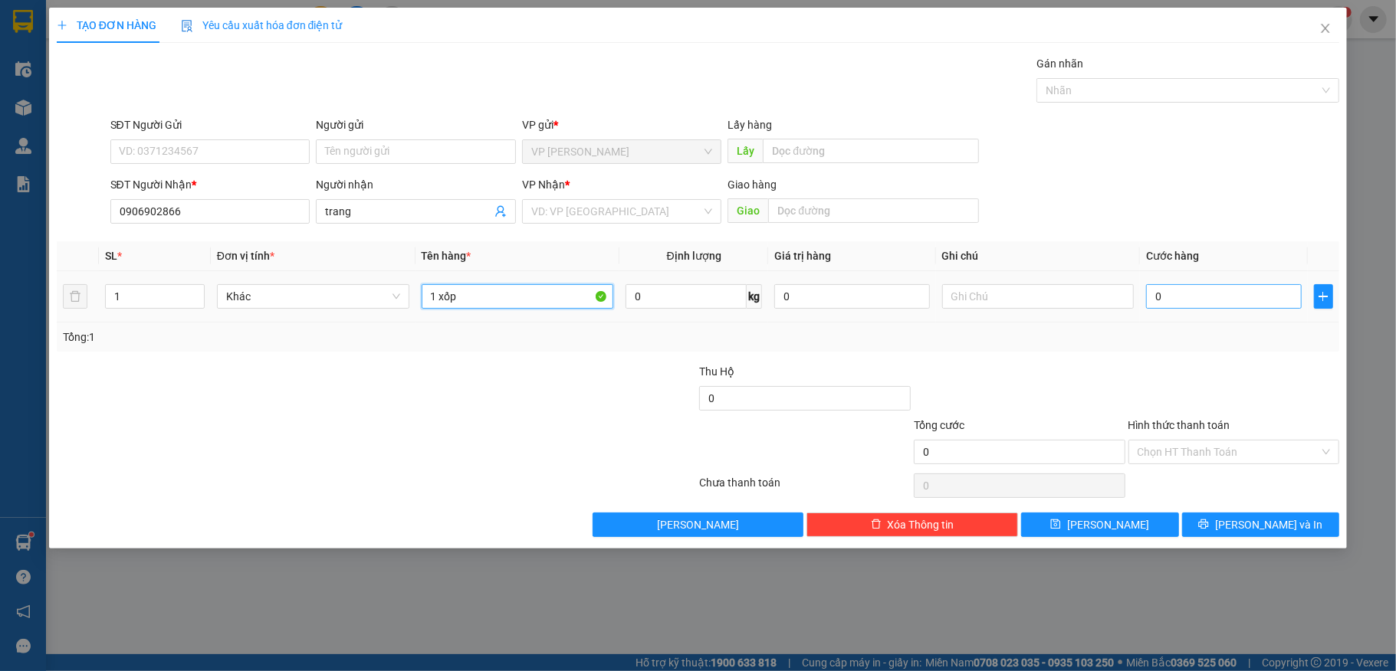
type input "1 xốp"
click at [1221, 298] on input "0" at bounding box center [1223, 296] width 155 height 25
type input "4"
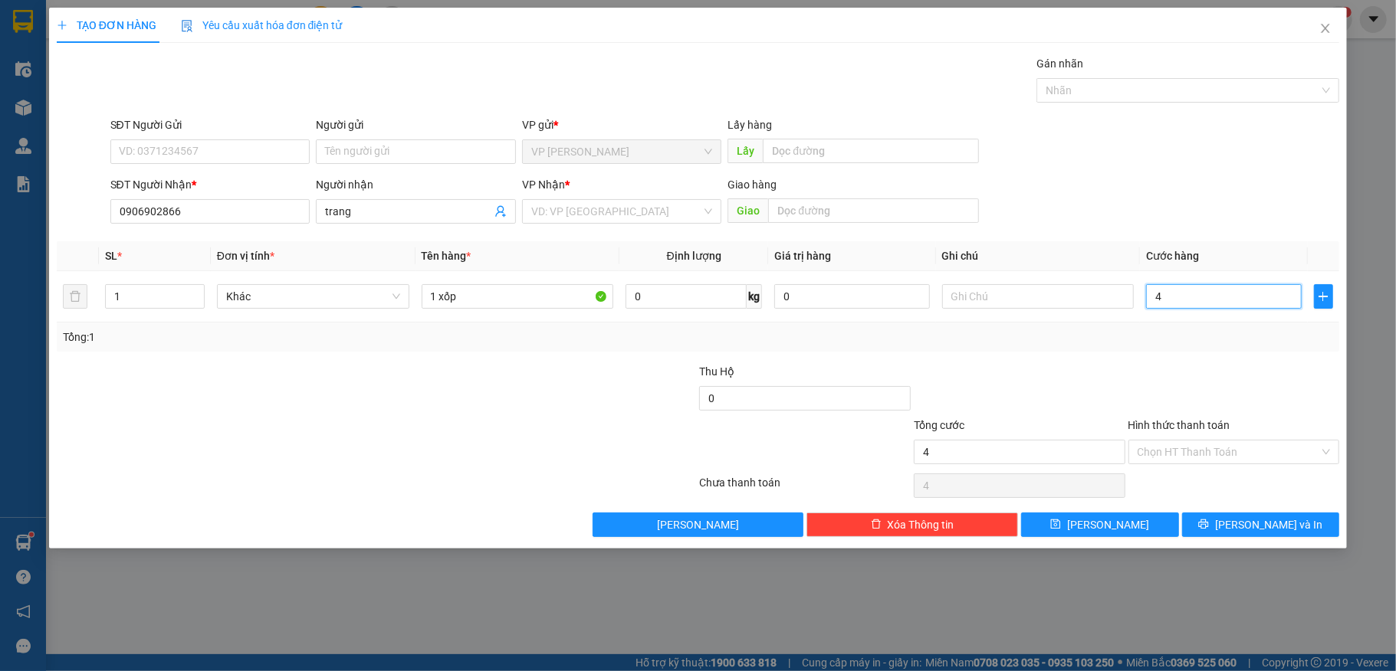
type input "40"
type input "4"
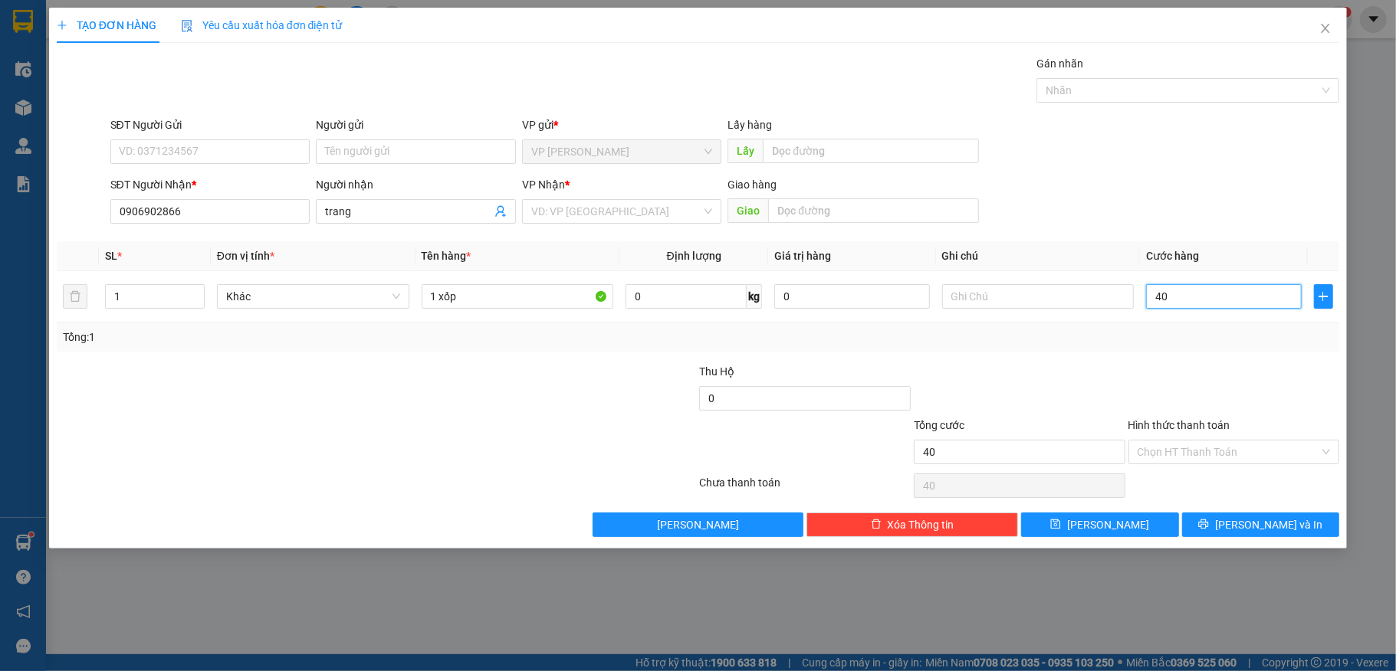
type input "4"
type input "0"
type input "05"
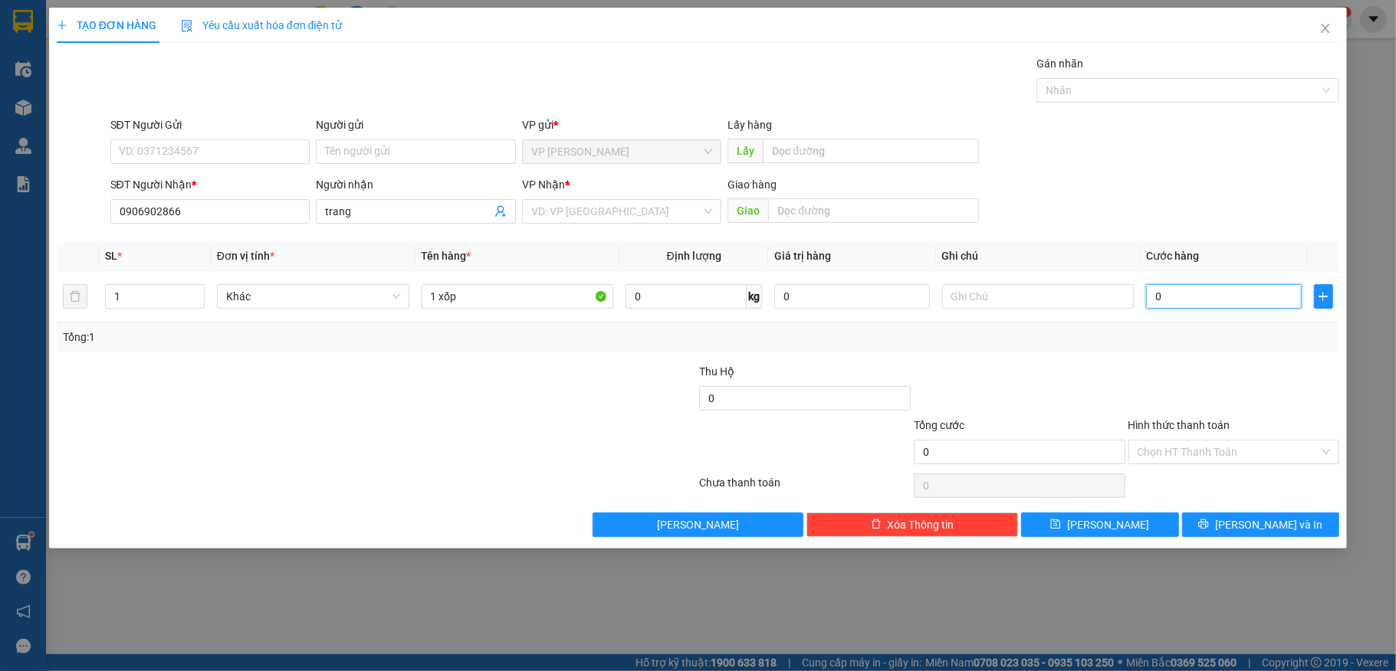
type input "5"
type input "050"
type input "50"
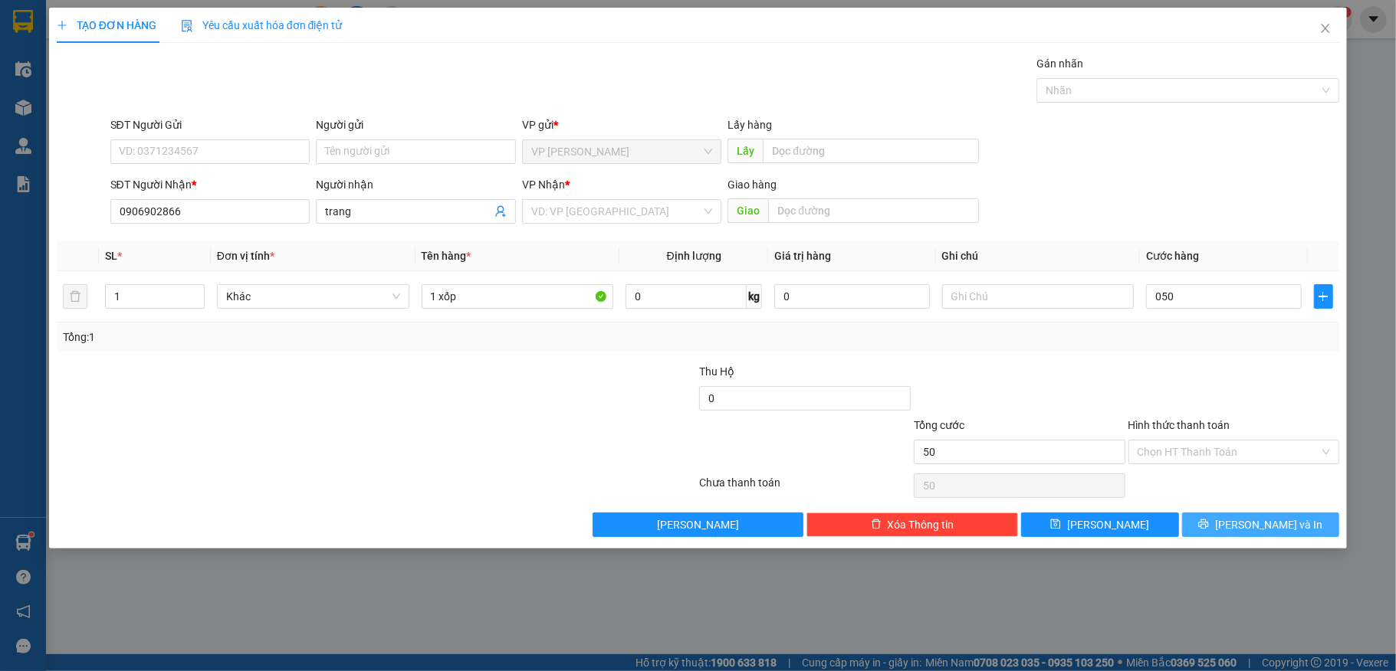
drag, startPoint x: 1209, startPoint y: 529, endPoint x: 1194, endPoint y: 486, distance: 45.6
click at [1219, 526] on button "[PERSON_NAME] và In" at bounding box center [1261, 525] width 158 height 25
type input "50.000"
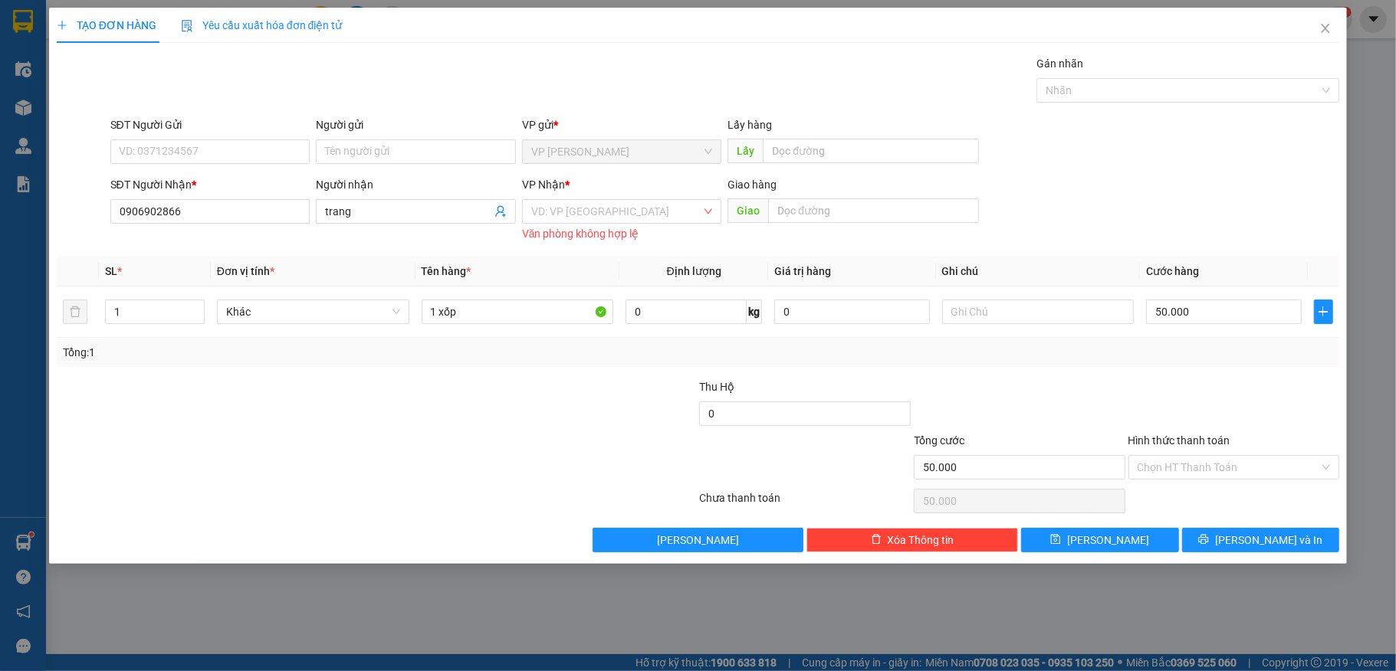
drag, startPoint x: 650, startPoint y: 215, endPoint x: 654, endPoint y: 225, distance: 10.7
click at [651, 215] on input "search" at bounding box center [616, 211] width 171 height 23
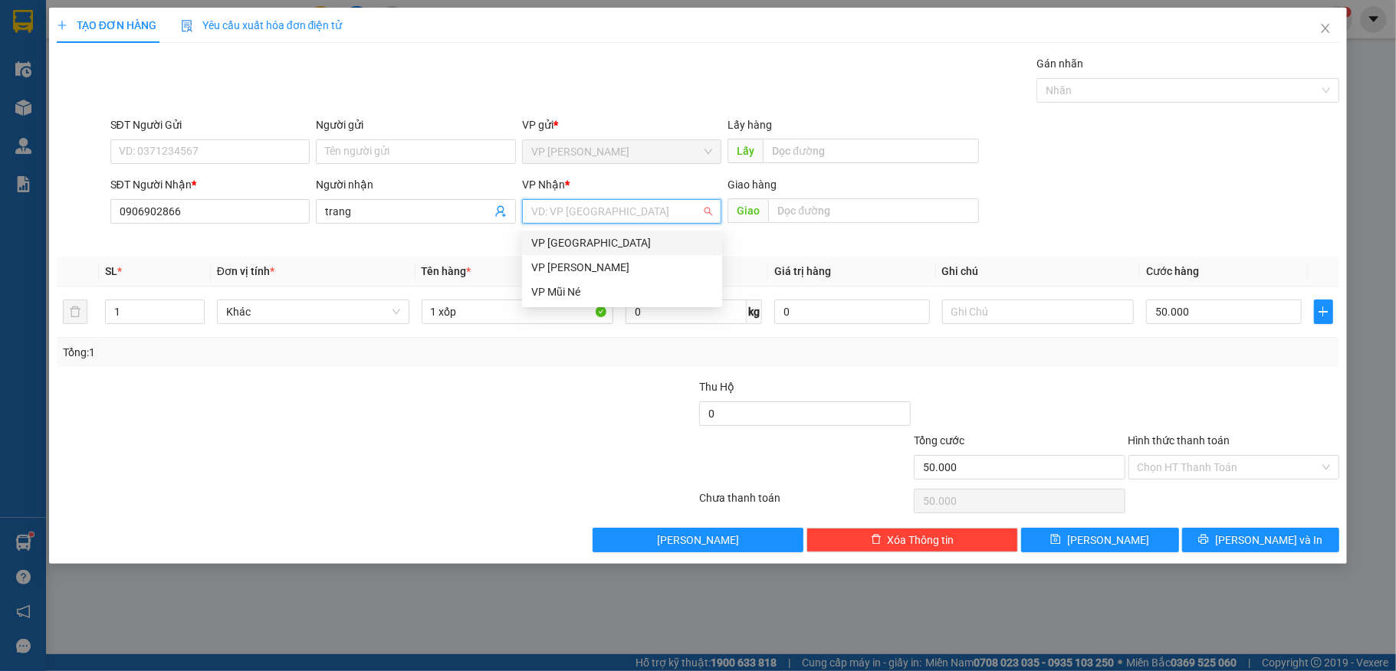
click at [657, 250] on div "VP [GEOGRAPHIC_DATA]" at bounding box center [622, 243] width 182 height 17
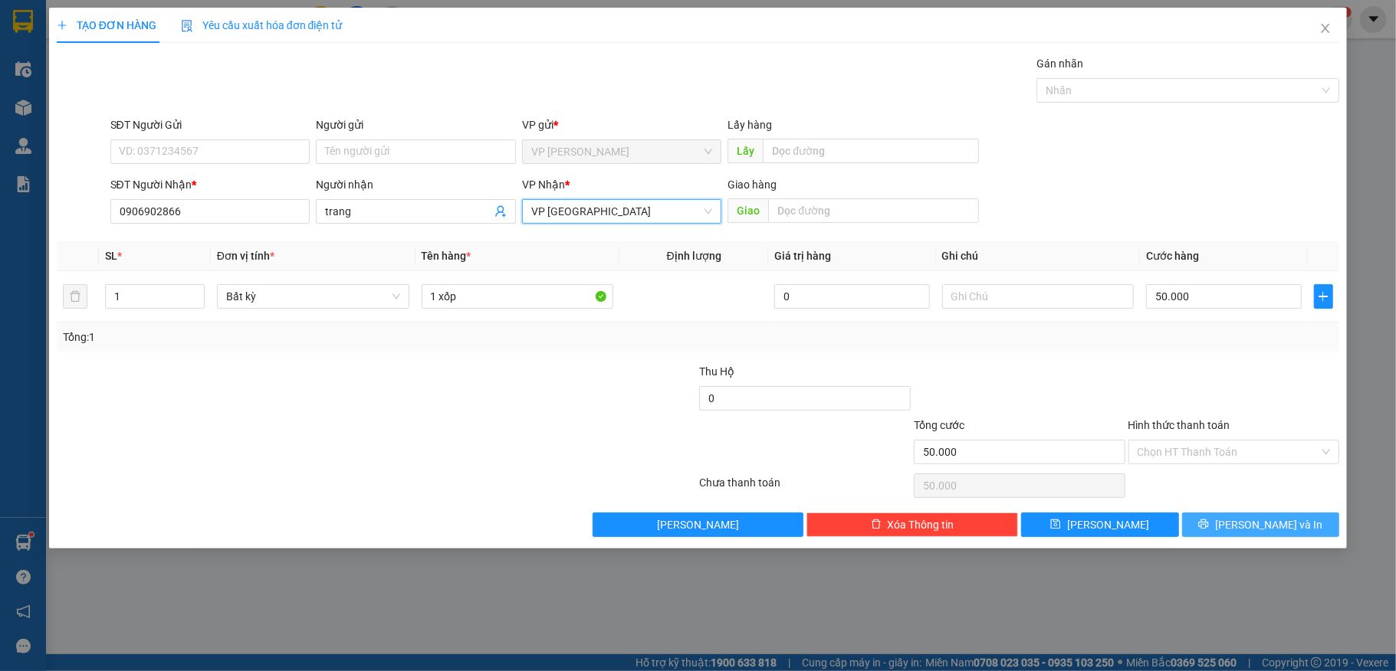
drag, startPoint x: 1206, startPoint y: 531, endPoint x: 1203, endPoint y: 523, distance: 9.0
click at [1206, 528] on button "[PERSON_NAME] và In" at bounding box center [1261, 525] width 158 height 25
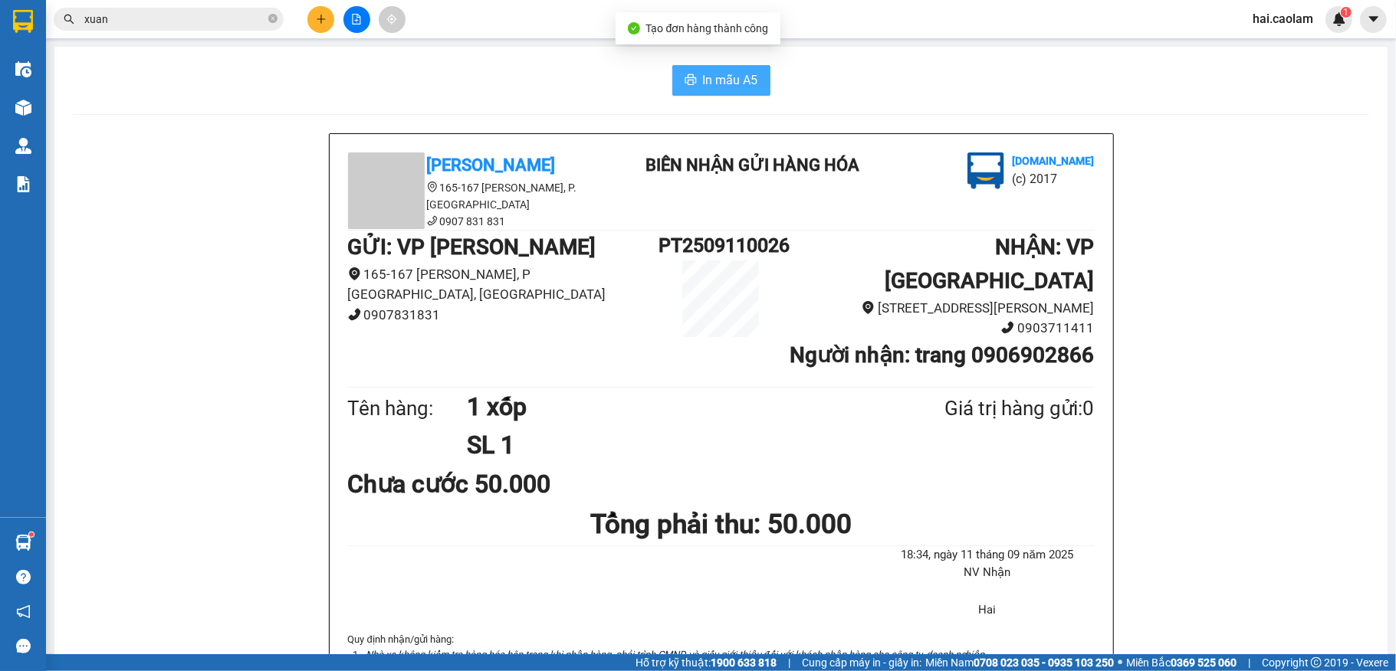
drag, startPoint x: 734, startPoint y: 90, endPoint x: 730, endPoint y: 74, distance: 15.8
click at [734, 84] on span "In mẫu A5" at bounding box center [730, 80] width 55 height 19
drag, startPoint x: 730, startPoint y: 74, endPoint x: 736, endPoint y: 52, distance: 22.9
click at [736, 75] on span "In mẫu A5" at bounding box center [730, 80] width 55 height 19
click at [276, 21] on icon "close-circle" at bounding box center [272, 18] width 9 height 9
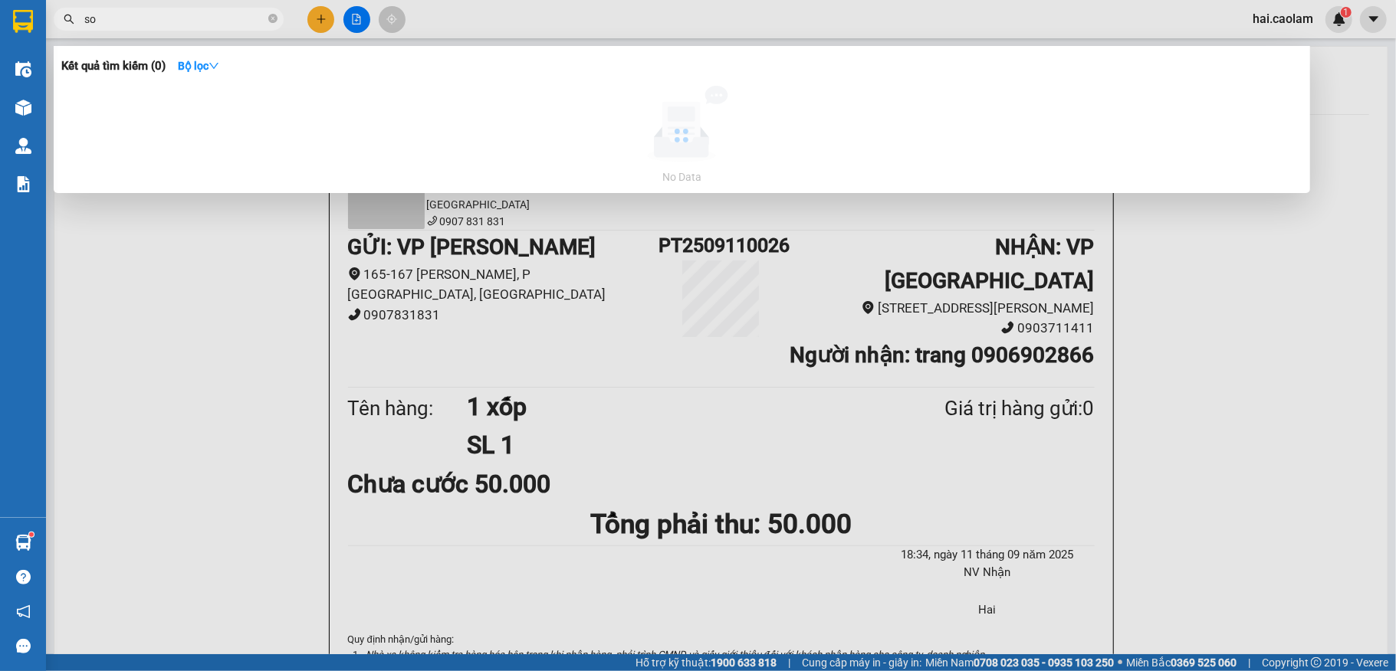
type input "son"
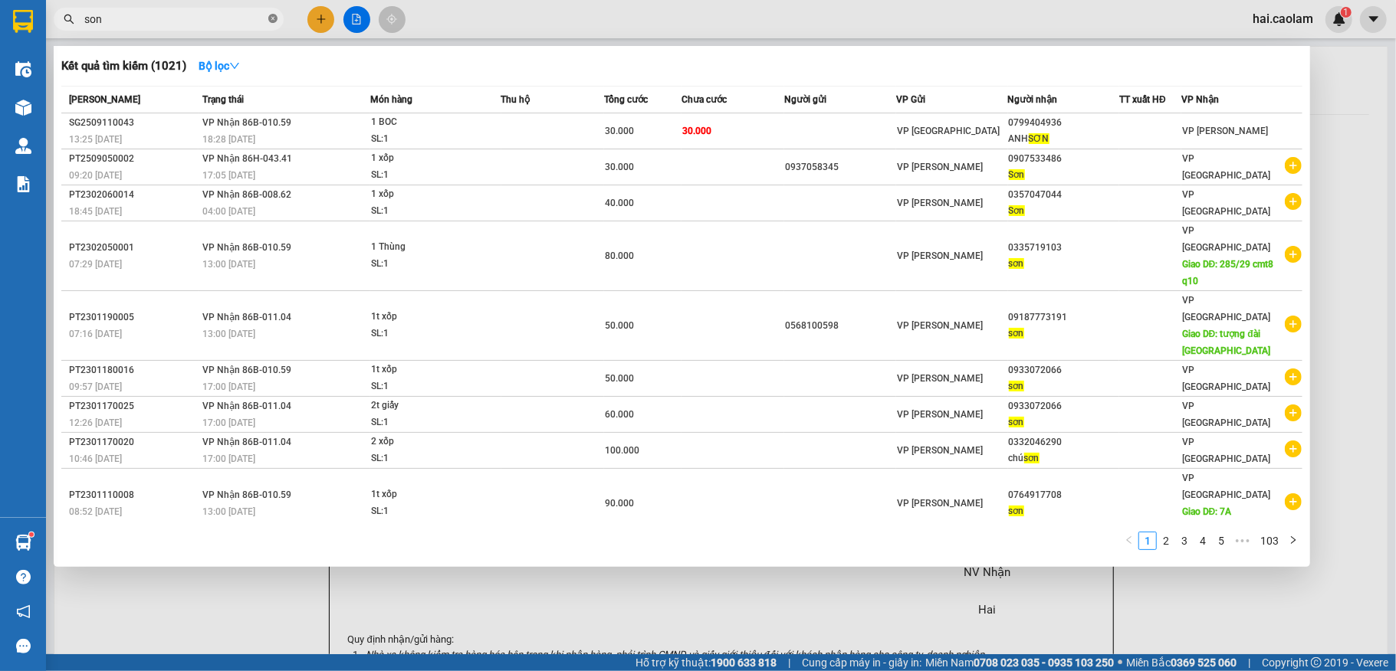
click at [271, 20] on icon "close-circle" at bounding box center [272, 18] width 9 height 9
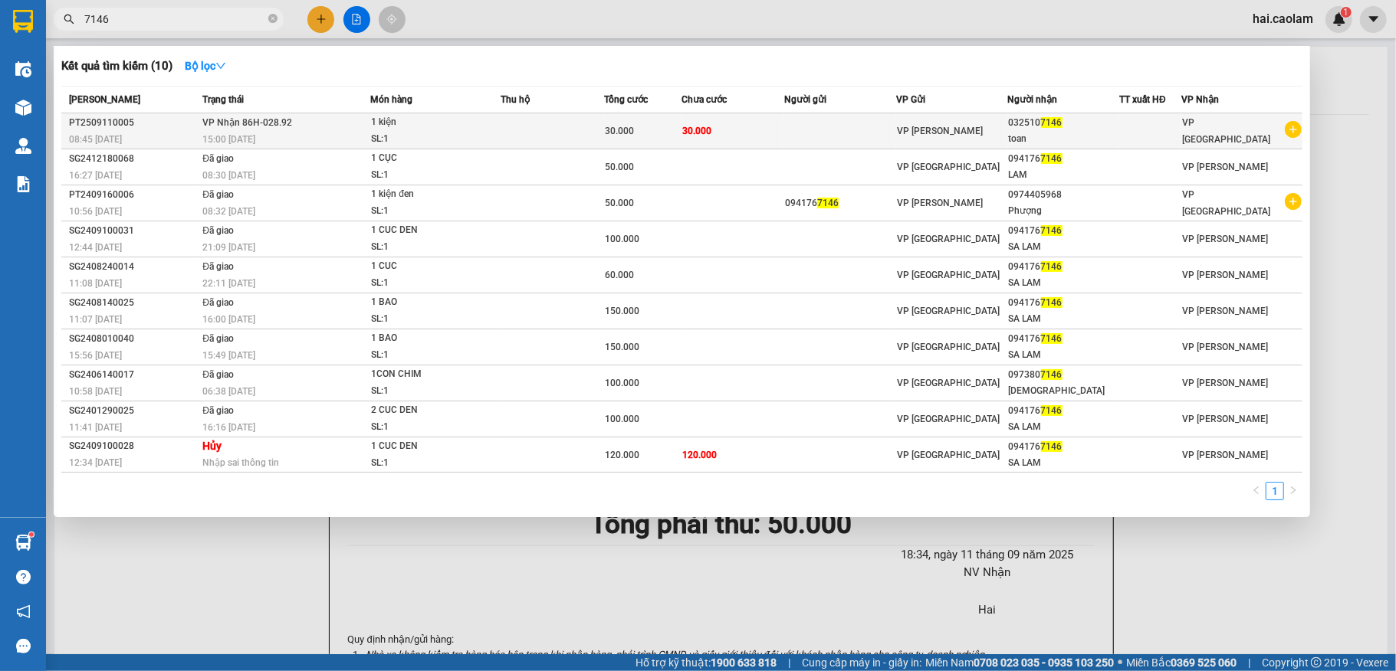
type input "7146"
click at [798, 123] on td at bounding box center [840, 131] width 112 height 36
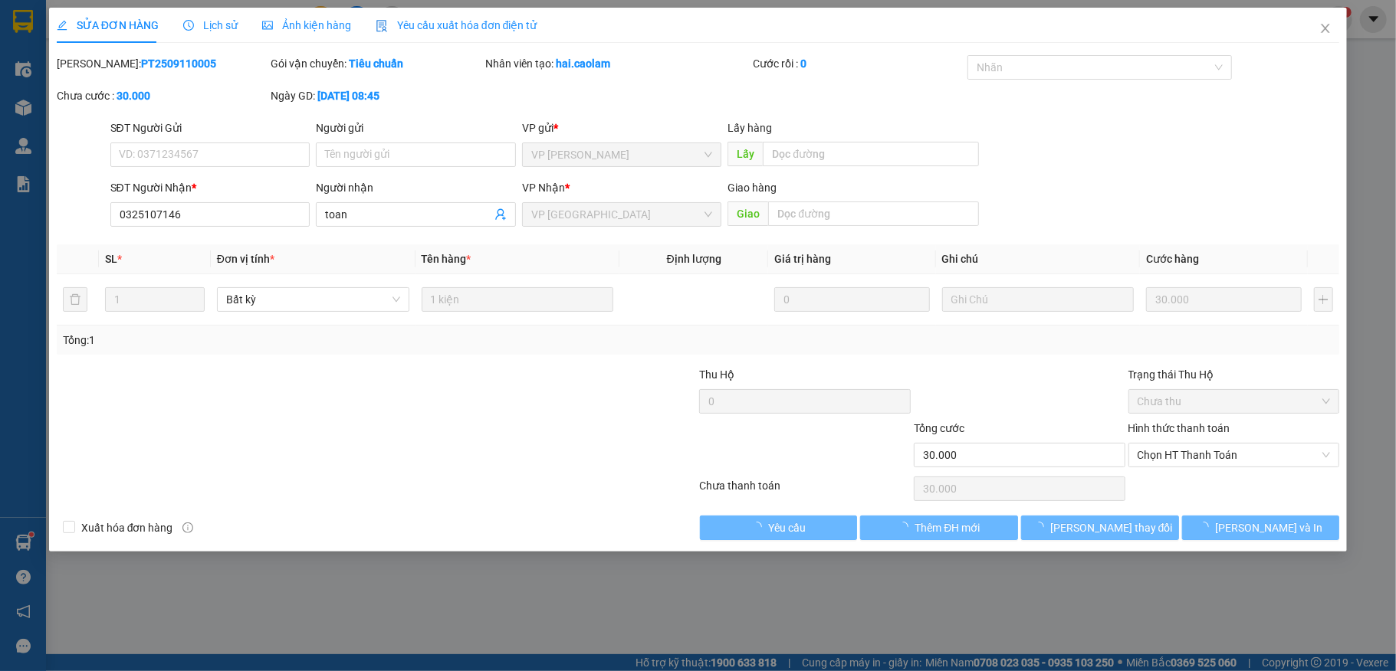
type input "0325107146"
type input "30.000"
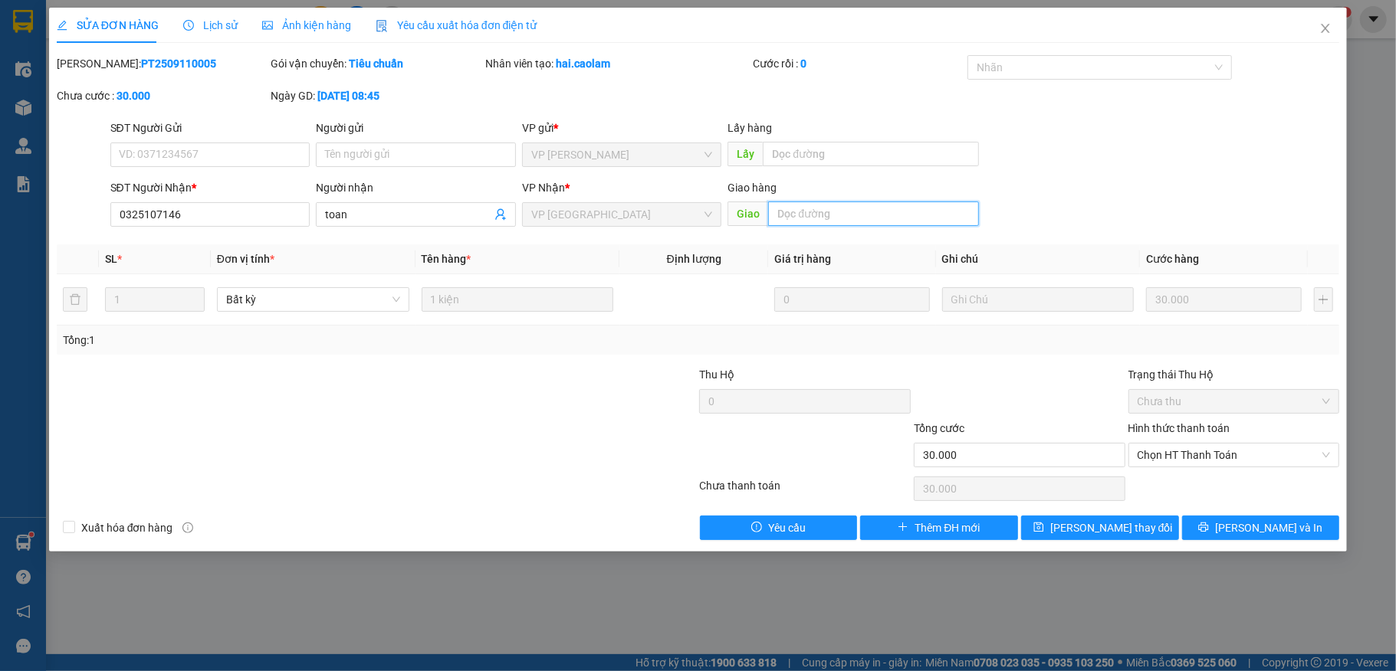
click at [812, 222] on input "text" at bounding box center [873, 214] width 211 height 25
paste input "131 tân sơn nhì [GEOGRAPHIC_DATA]"
type input "131 tân sơn nhì [GEOGRAPHIC_DATA]"
click at [1130, 522] on span "[PERSON_NAME] thay đổi" at bounding box center [1111, 528] width 123 height 17
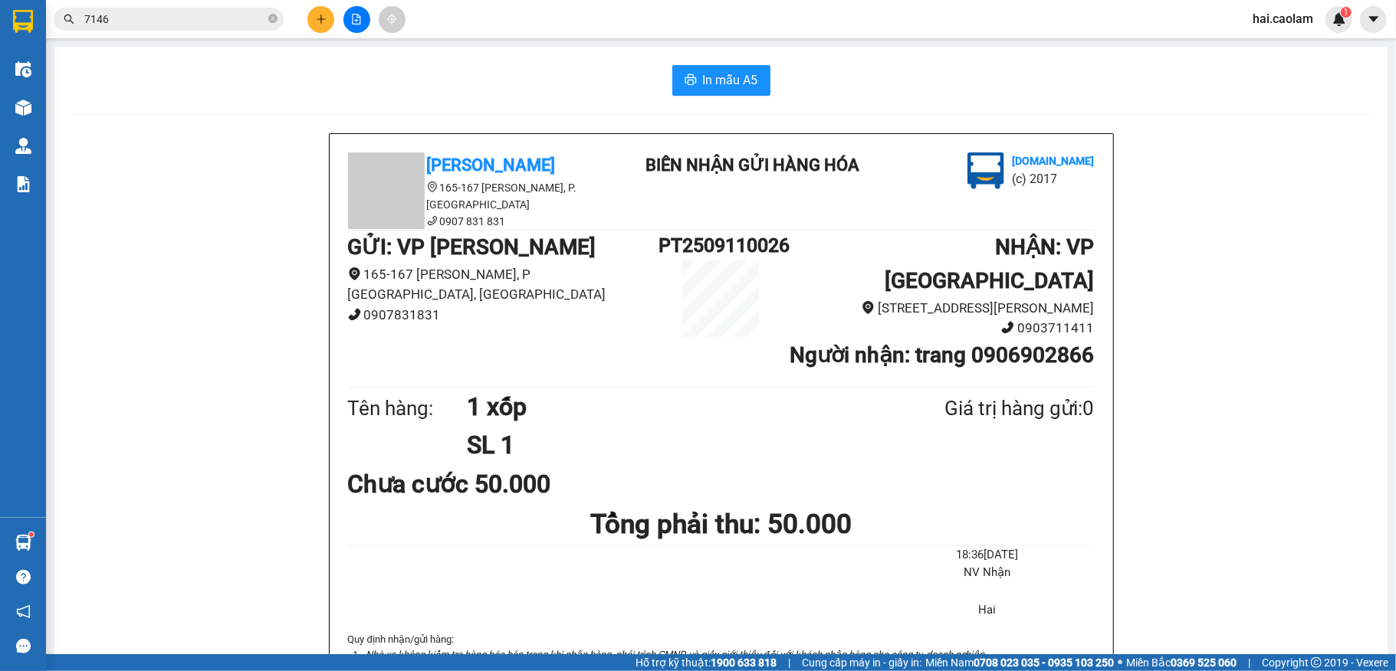
click at [215, 19] on input "7146" at bounding box center [174, 19] width 181 height 17
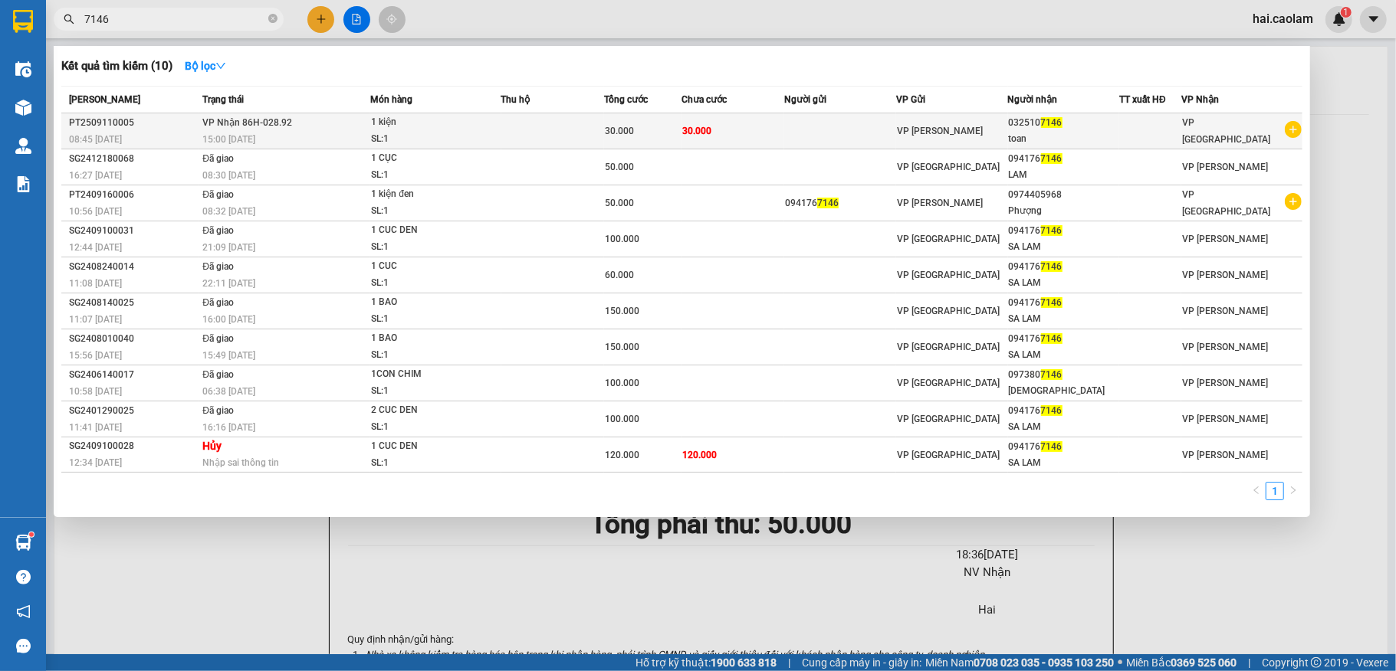
click at [1046, 123] on span "7146" at bounding box center [1051, 122] width 21 height 11
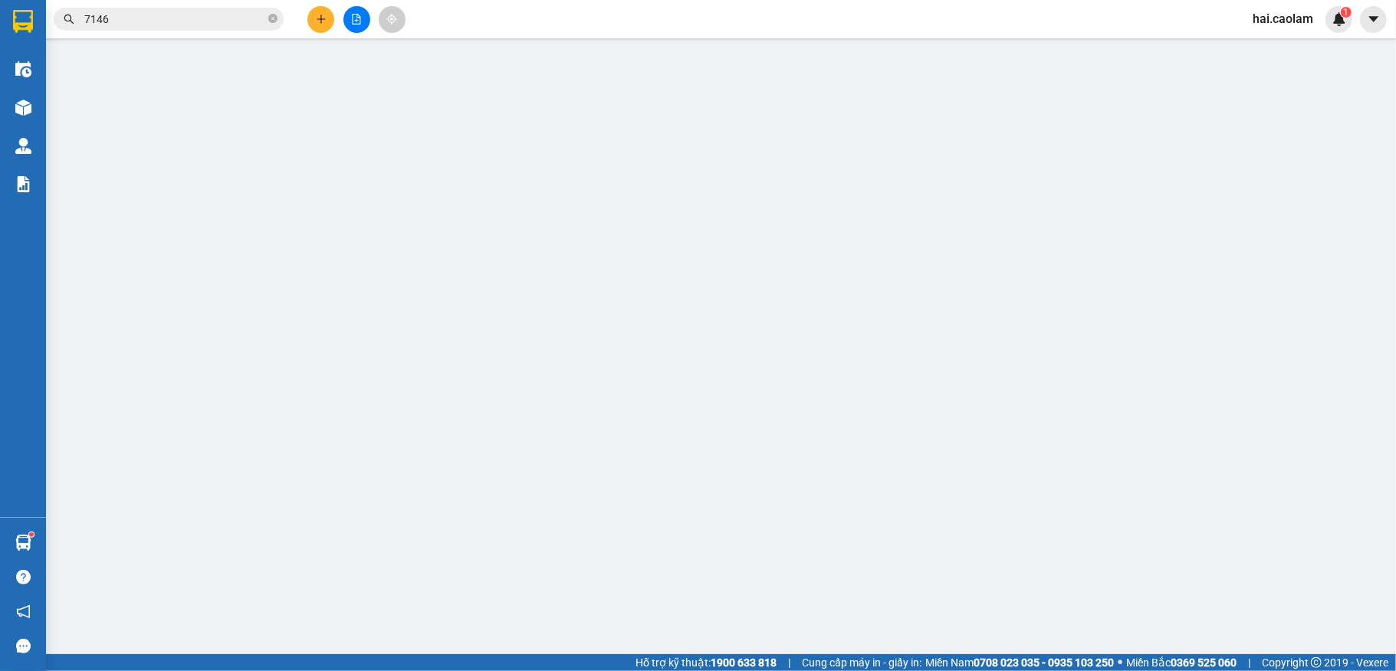
type input "0325107146"
type input "131 tân sơn nhì [GEOGRAPHIC_DATA]"
type input "30.000"
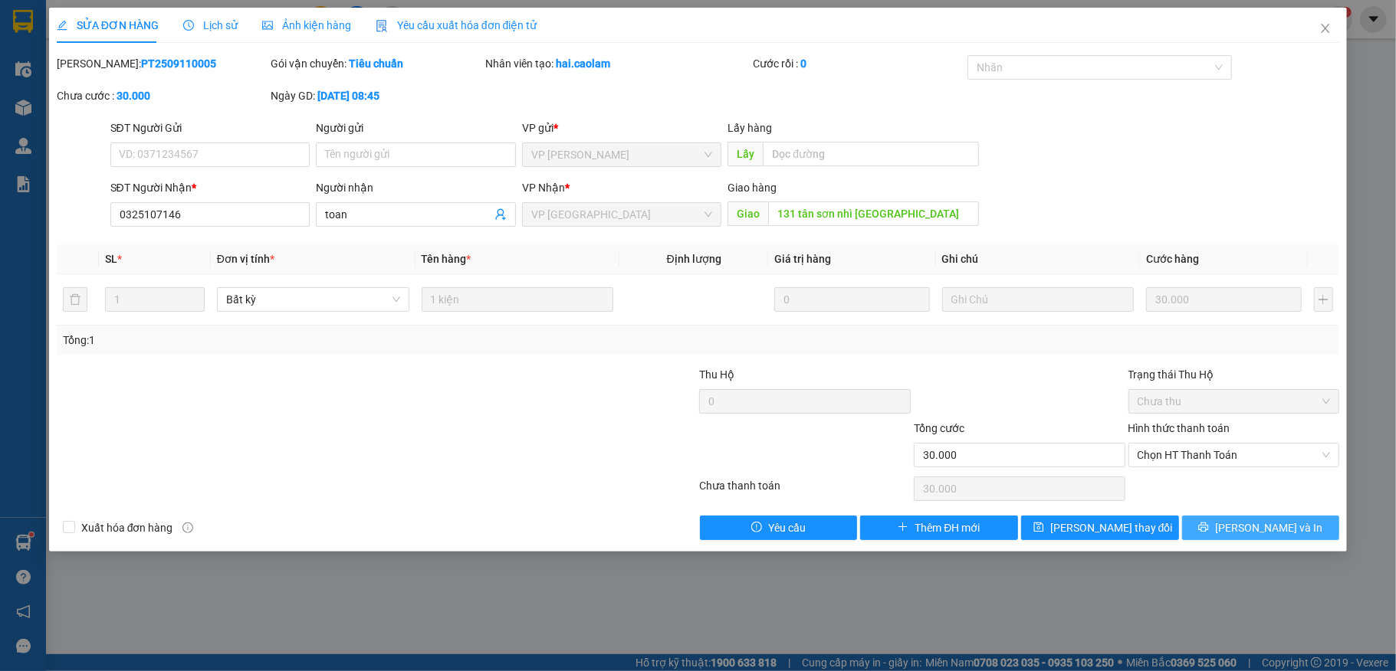
click at [1249, 532] on span "[PERSON_NAME] và In" at bounding box center [1268, 528] width 107 height 17
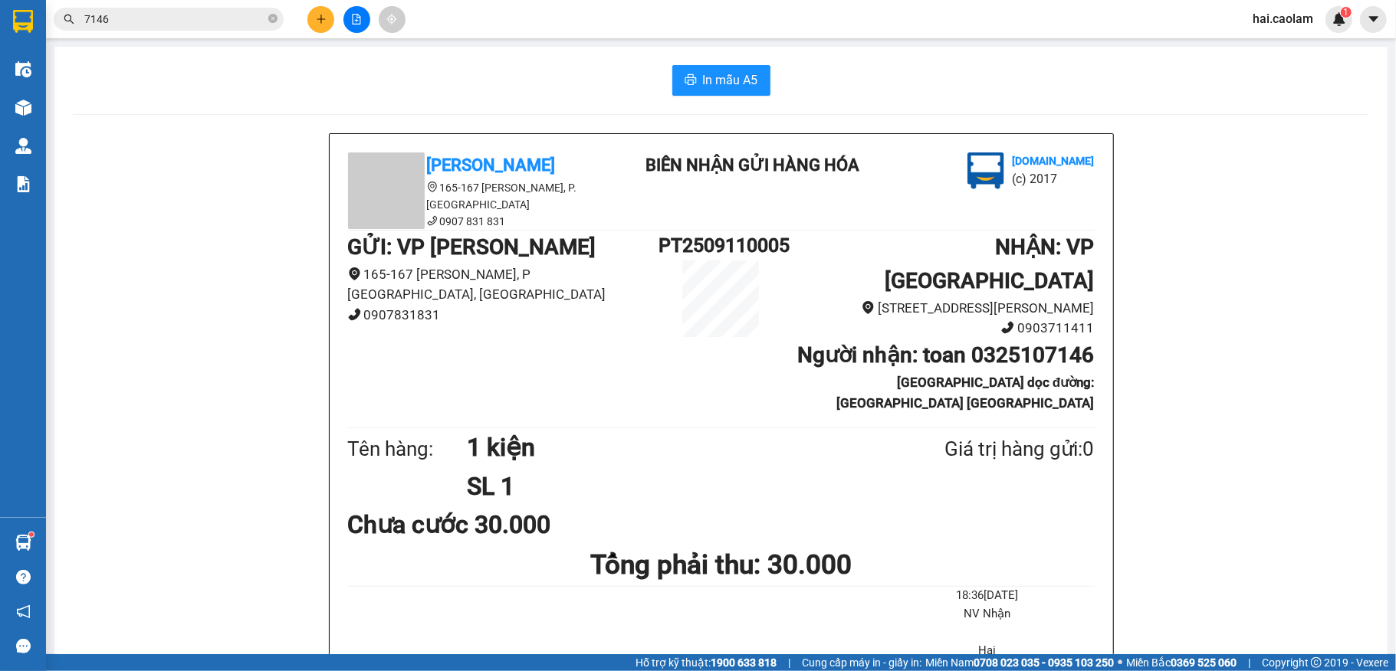
click at [276, 13] on span at bounding box center [272, 19] width 9 height 15
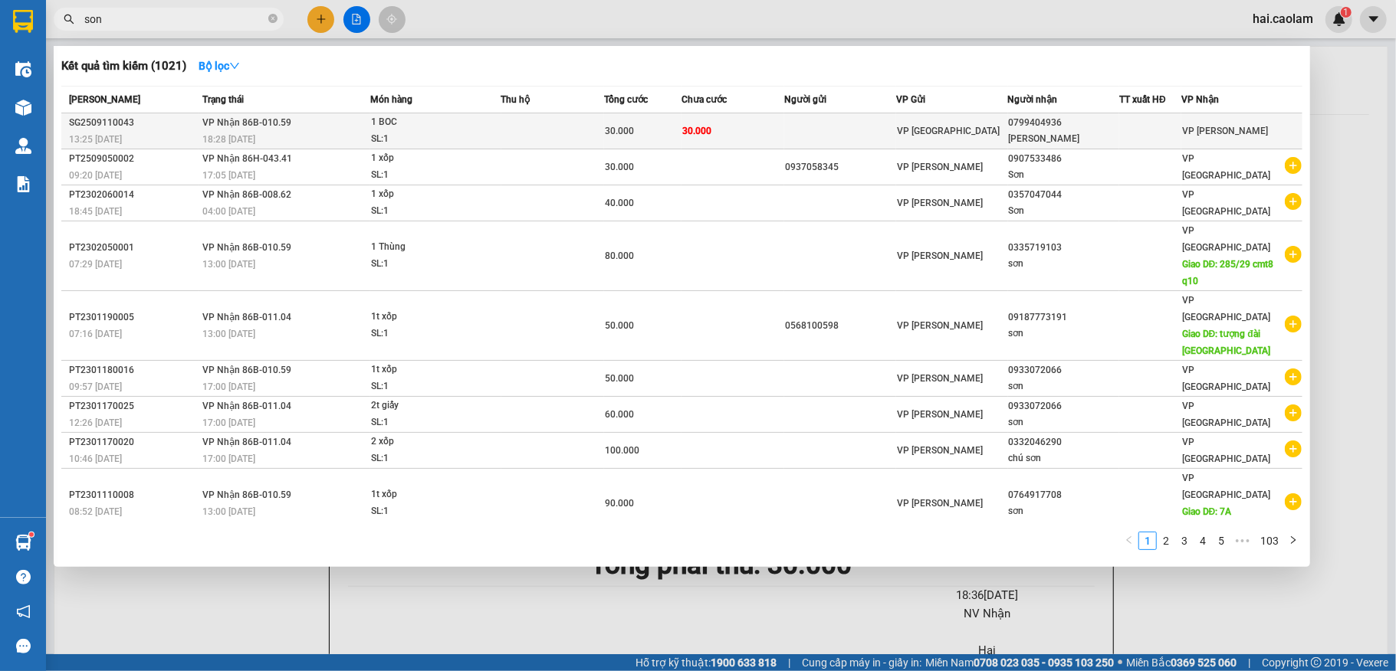
type input "son"
click at [1032, 131] on div "[PERSON_NAME]" at bounding box center [1064, 139] width 110 height 16
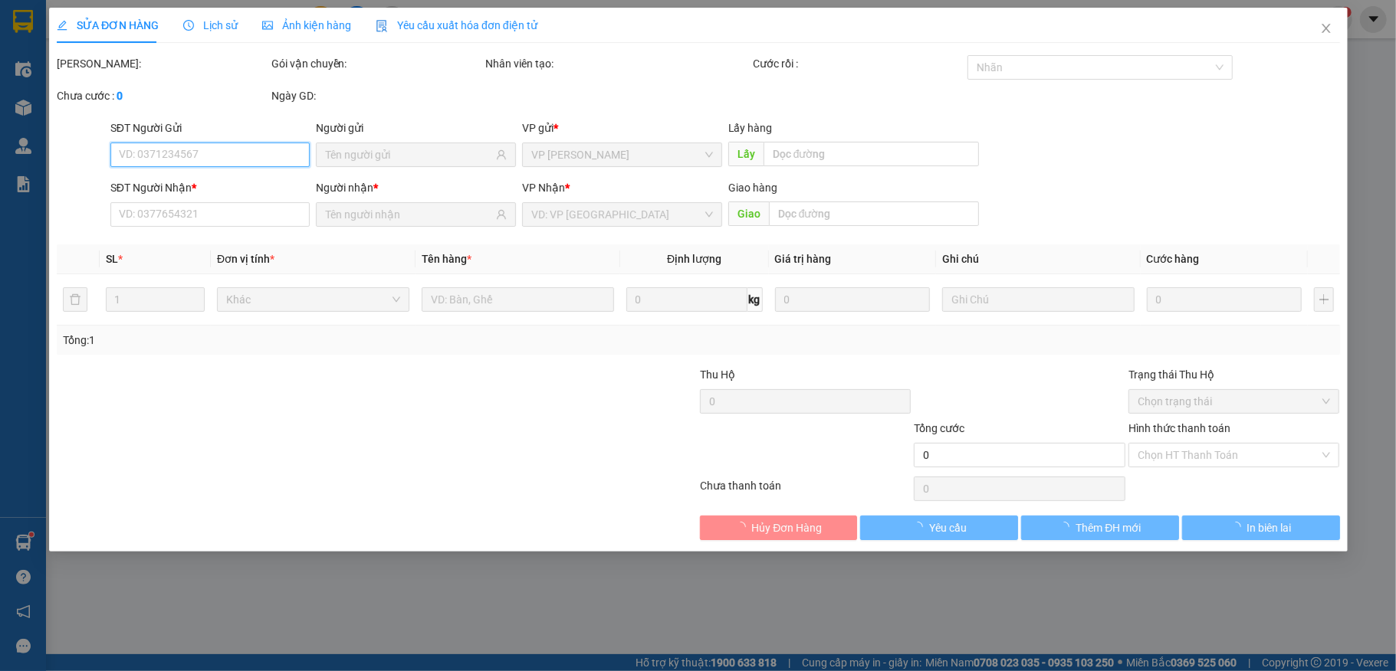
type input "0799404936"
type input "[PERSON_NAME]"
type input "30.000"
